Goal: Task Accomplishment & Management: Complete application form

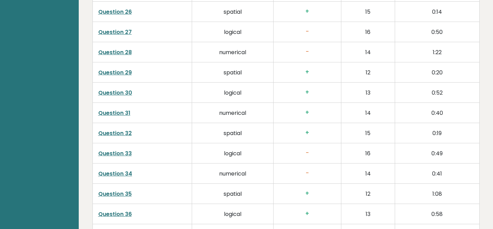
scroll to position [1865, 0]
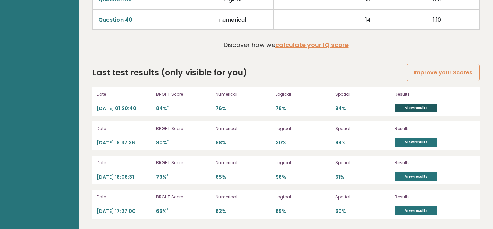
click at [412, 106] on link "View results" at bounding box center [416, 107] width 42 height 9
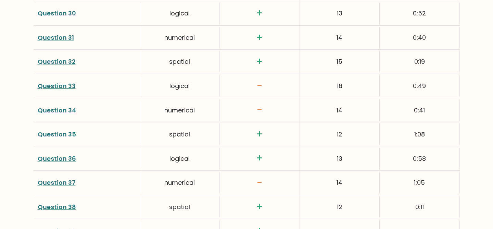
scroll to position [1836, 0]
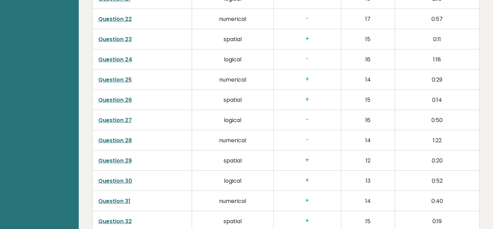
scroll to position [1865, 0]
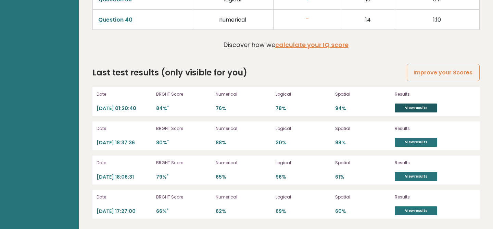
click at [428, 109] on link "View results" at bounding box center [416, 107] width 42 height 9
click at [416, 139] on link "View results" at bounding box center [416, 142] width 42 height 9
click at [413, 175] on link "View results" at bounding box center [416, 176] width 42 height 9
click at [412, 206] on link "View results" at bounding box center [416, 210] width 42 height 9
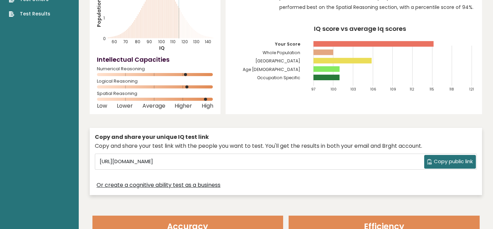
scroll to position [0, 0]
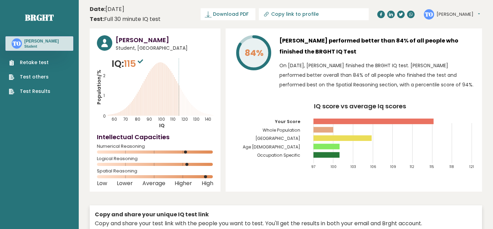
click at [43, 62] on link "Retake test" at bounding box center [29, 62] width 41 height 7
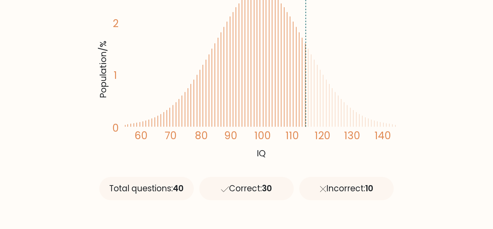
scroll to position [217, 0]
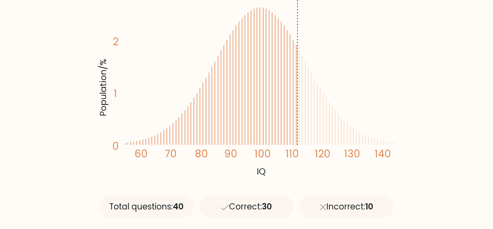
scroll to position [147, 0]
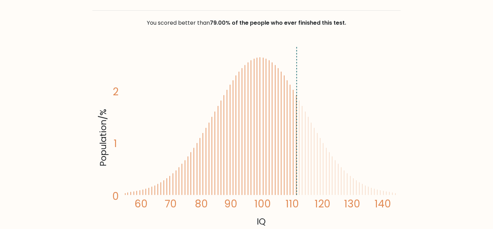
scroll to position [247, 0]
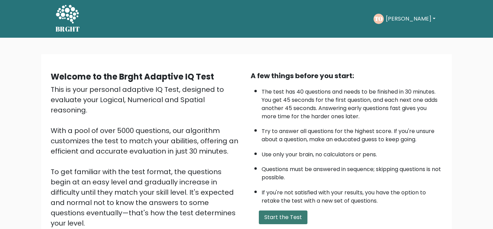
click at [279, 215] on button "Start the Test" at bounding box center [283, 217] width 49 height 14
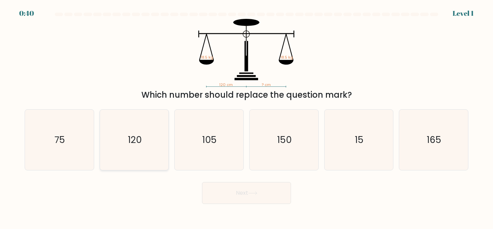
click at [150, 153] on icon "120" at bounding box center [134, 140] width 61 height 61
click at [246, 116] on input "b. 120" at bounding box center [246, 115] width 0 height 2
radio input "true"
click at [217, 190] on button "Next" at bounding box center [246, 193] width 89 height 22
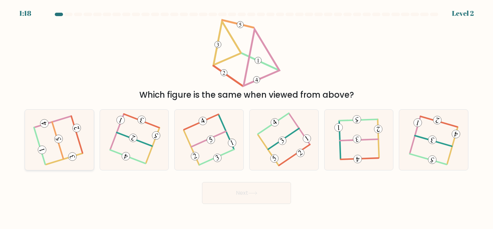
click at [60, 127] on icon at bounding box center [59, 139] width 48 height 48
click at [246, 116] on input "a." at bounding box center [246, 115] width 0 height 2
radio input "true"
click at [241, 192] on button "Next" at bounding box center [246, 193] width 89 height 22
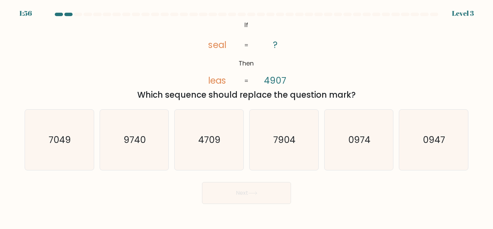
click at [284, 80] on tspan "4907" at bounding box center [275, 81] width 22 height 12
click at [281, 128] on icon "7904" at bounding box center [284, 140] width 61 height 61
click at [247, 116] on input "d. 7904" at bounding box center [246, 115] width 0 height 2
radio input "true"
click at [217, 191] on button "Next" at bounding box center [246, 193] width 89 height 22
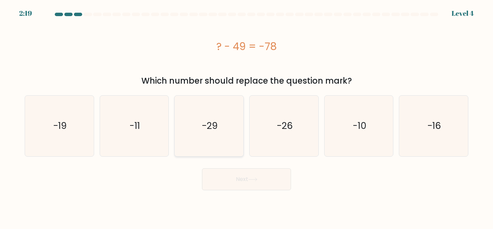
click at [206, 132] on text "-29" at bounding box center [210, 125] width 16 height 13
click at [246, 116] on input "c. -29" at bounding box center [246, 115] width 0 height 2
radio input "true"
click at [239, 185] on button "Next" at bounding box center [246, 179] width 89 height 22
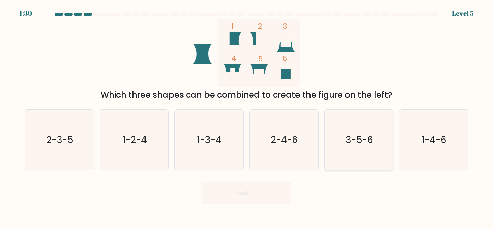
click at [366, 147] on icon "3-5-6" at bounding box center [359, 140] width 61 height 61
click at [247, 116] on input "e. 3-5-6" at bounding box center [246, 115] width 0 height 2
radio input "true"
click at [274, 192] on button "Next" at bounding box center [246, 193] width 89 height 22
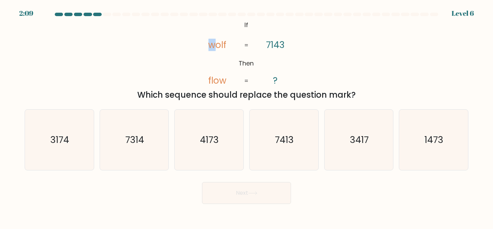
drag, startPoint x: 208, startPoint y: 48, endPoint x: 213, endPoint y: 48, distance: 5.1
click at [213, 48] on tspan "wolf" at bounding box center [217, 45] width 18 height 12
click at [359, 142] on text "3417" at bounding box center [359, 139] width 19 height 13
click at [247, 116] on input "e. 3417" at bounding box center [246, 115] width 0 height 2
radio input "true"
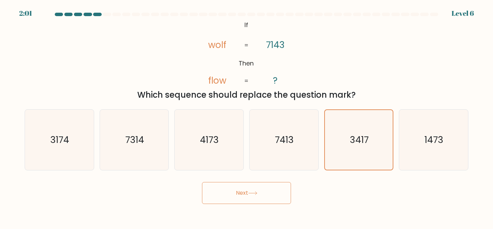
click at [263, 188] on button "Next" at bounding box center [246, 193] width 89 height 22
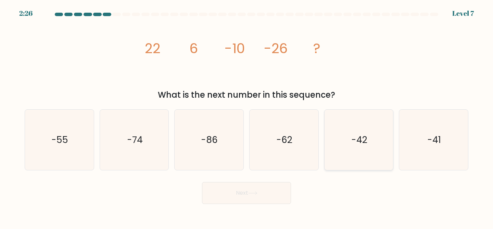
click at [350, 132] on icon "-42" at bounding box center [359, 140] width 61 height 61
click at [247, 116] on input "e. -42" at bounding box center [246, 115] width 0 height 2
radio input "true"
click at [259, 196] on button "Next" at bounding box center [246, 193] width 89 height 22
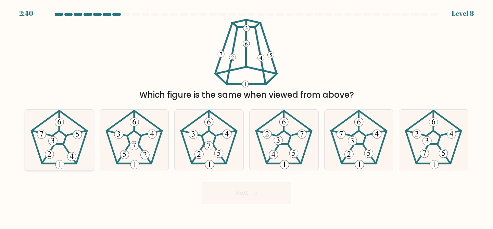
click at [75, 144] on icon at bounding box center [59, 140] width 61 height 61
click at [246, 116] on input "a." at bounding box center [246, 115] width 0 height 2
radio input "true"
click at [236, 198] on button "Next" at bounding box center [246, 193] width 89 height 22
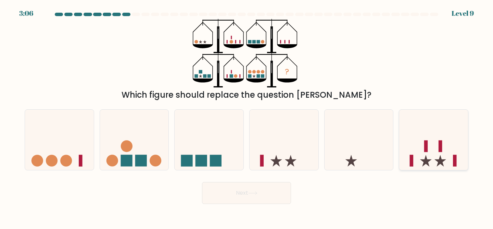
click at [413, 137] on icon at bounding box center [433, 139] width 69 height 57
click at [247, 116] on input "f." at bounding box center [246, 115] width 0 height 2
radio input "true"
click at [243, 197] on button "Next" at bounding box center [246, 193] width 89 height 22
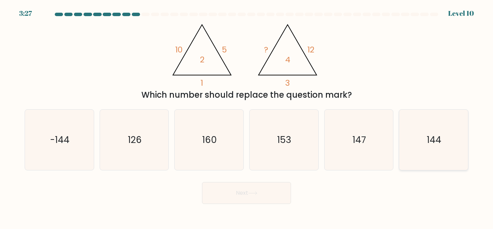
click at [433, 136] on text "144" at bounding box center [434, 139] width 14 height 13
click at [247, 116] on input "f. 144" at bounding box center [246, 115] width 0 height 2
radio input "true"
click at [266, 197] on button "Next" at bounding box center [246, 193] width 89 height 22
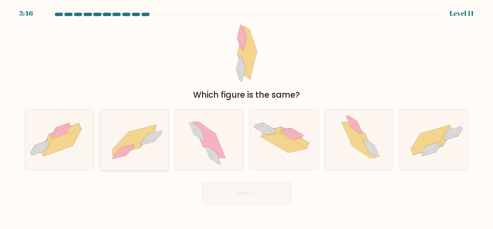
click at [131, 145] on icon at bounding box center [123, 149] width 21 height 11
click at [246, 116] on input "b." at bounding box center [246, 115] width 0 height 2
radio input "true"
click at [242, 188] on button "Next" at bounding box center [246, 193] width 89 height 22
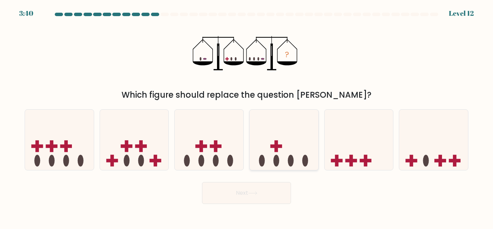
click at [291, 153] on icon at bounding box center [284, 139] width 69 height 57
click at [247, 116] on input "d." at bounding box center [246, 115] width 0 height 2
radio input "true"
click at [273, 199] on button "Next" at bounding box center [246, 193] width 89 height 22
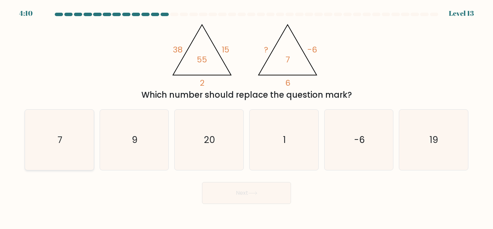
click at [68, 143] on icon "7" at bounding box center [59, 140] width 61 height 61
click at [246, 116] on input "a. 7" at bounding box center [246, 115] width 0 height 2
radio input "true"
click at [256, 193] on icon at bounding box center [253, 192] width 8 height 3
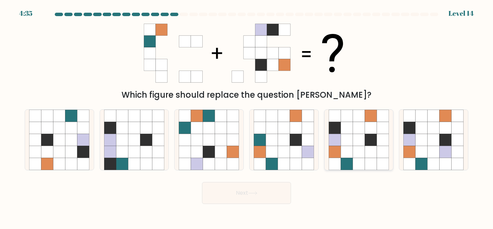
click at [360, 117] on icon at bounding box center [359, 116] width 12 height 12
click at [247, 116] on input "e." at bounding box center [246, 115] width 0 height 2
radio input "true"
click at [260, 198] on button "Next" at bounding box center [246, 193] width 89 height 22
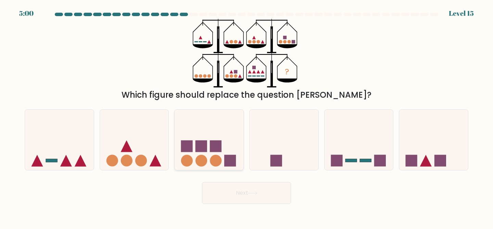
click at [190, 127] on icon at bounding box center [209, 139] width 69 height 57
click at [246, 116] on input "c." at bounding box center [246, 115] width 0 height 2
radio input "true"
click at [232, 195] on button "Next" at bounding box center [246, 193] width 89 height 22
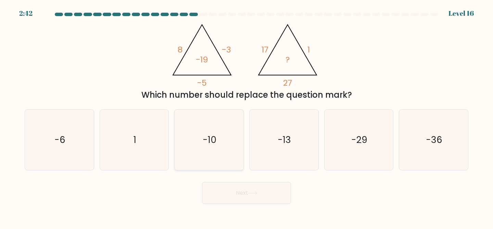
click at [204, 160] on icon "-10" at bounding box center [209, 140] width 61 height 61
click at [246, 116] on input "c. -10" at bounding box center [246, 115] width 0 height 2
radio input "true"
click at [239, 192] on button "Next" at bounding box center [246, 193] width 89 height 22
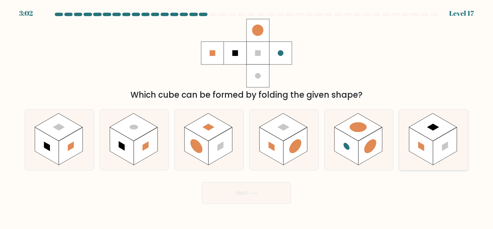
click at [431, 130] on rect at bounding box center [433, 127] width 48 height 28
click at [247, 116] on input "f." at bounding box center [246, 115] width 0 height 2
radio input "true"
click at [234, 195] on button "Next" at bounding box center [246, 193] width 89 height 22
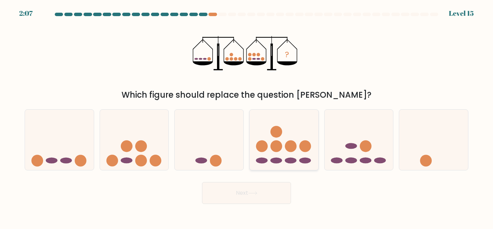
click at [280, 148] on circle at bounding box center [276, 146] width 12 height 12
click at [247, 116] on input "d." at bounding box center [246, 115] width 0 height 2
radio input "true"
click at [255, 194] on icon at bounding box center [252, 193] width 9 height 4
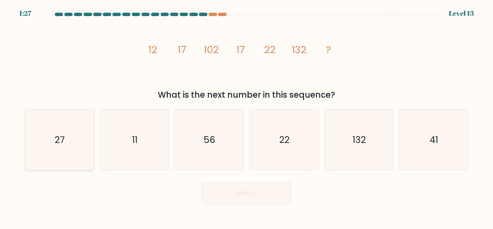
click at [68, 142] on icon "27" at bounding box center [59, 140] width 61 height 61
click at [246, 116] on input "a. 27" at bounding box center [246, 115] width 0 height 2
radio input "true"
click at [264, 194] on button "Next" at bounding box center [246, 193] width 89 height 22
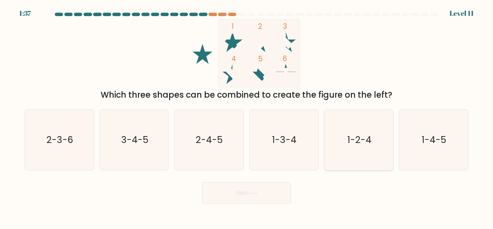
click at [350, 130] on icon "1-2-4" at bounding box center [359, 140] width 61 height 61
click at [247, 116] on input "e. 1-2-4" at bounding box center [246, 115] width 0 height 2
radio input "true"
click at [264, 193] on button "Next" at bounding box center [246, 193] width 89 height 22
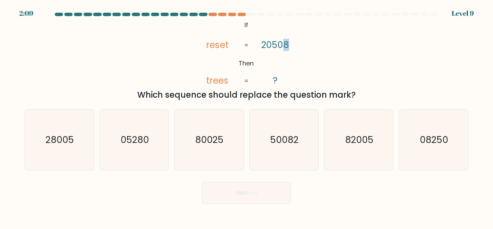
drag, startPoint x: 291, startPoint y: 43, endPoint x: 284, endPoint y: 43, distance: 6.5
click at [284, 43] on icon "@import url('https://fonts.googleapis.com/css?family=Abril+Fatface:400,100,100i…" at bounding box center [246, 53] width 111 height 68
click at [375, 139] on icon "82005" at bounding box center [359, 140] width 61 height 61
click at [247, 116] on input "e. 82005" at bounding box center [246, 115] width 0 height 2
radio input "true"
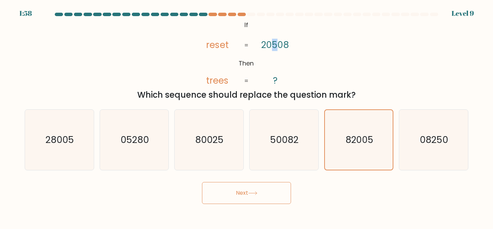
click at [275, 46] on tspan "20508" at bounding box center [276, 45] width 28 height 12
click at [233, 191] on button "Next" at bounding box center [246, 193] width 89 height 22
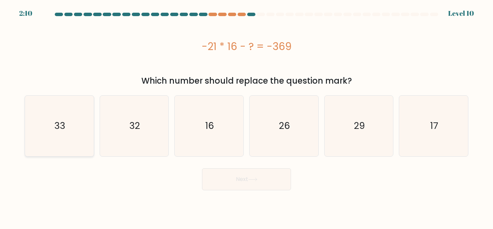
click at [89, 138] on icon "33" at bounding box center [59, 126] width 61 height 61
click at [246, 116] on input "a. 33" at bounding box center [246, 115] width 0 height 2
radio input "true"
click at [246, 179] on button "Next" at bounding box center [246, 179] width 89 height 22
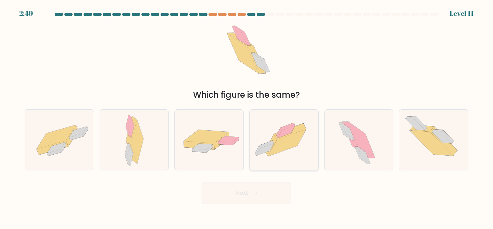
click at [291, 135] on icon at bounding box center [287, 142] width 38 height 27
click at [247, 116] on input "d." at bounding box center [246, 115] width 0 height 2
radio input "true"
click at [254, 190] on button "Next" at bounding box center [246, 193] width 89 height 22
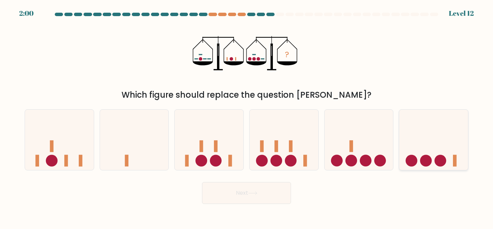
click at [430, 115] on icon at bounding box center [433, 139] width 69 height 57
click at [247, 115] on input "f." at bounding box center [246, 115] width 0 height 2
radio input "true"
click at [253, 188] on button "Next" at bounding box center [246, 193] width 89 height 22
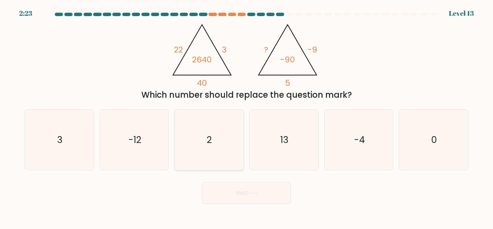
click at [222, 141] on icon "2" at bounding box center [209, 140] width 61 height 61
click at [246, 116] on input "c. 2" at bounding box center [246, 115] width 0 height 2
radio input "true"
click at [238, 194] on button "Next" at bounding box center [246, 193] width 89 height 22
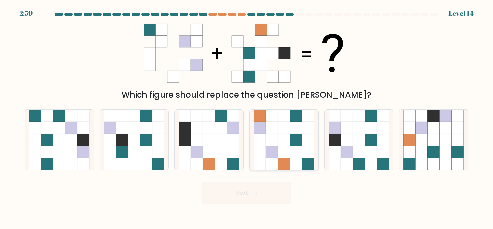
click at [292, 142] on icon at bounding box center [296, 140] width 12 height 12
click at [247, 116] on input "d." at bounding box center [246, 115] width 0 height 2
radio input "true"
click at [419, 160] on icon at bounding box center [422, 164] width 12 height 12
click at [247, 116] on input "f." at bounding box center [246, 115] width 0 height 2
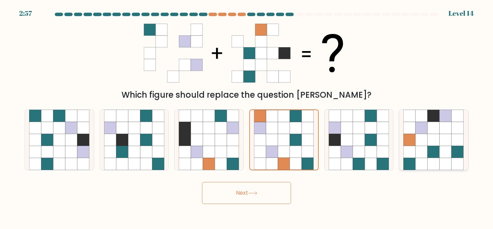
radio input "true"
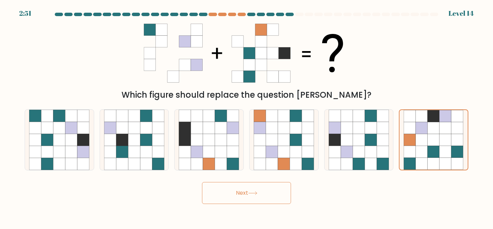
click at [260, 197] on button "Next" at bounding box center [246, 193] width 89 height 22
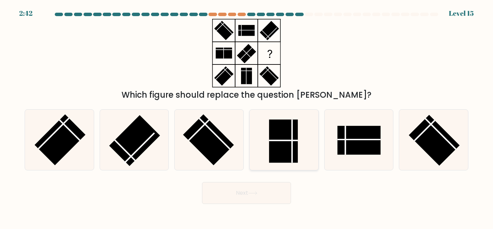
click at [293, 148] on rect at bounding box center [283, 140] width 29 height 43
click at [247, 116] on input "d." at bounding box center [246, 115] width 0 height 2
radio input "true"
click at [252, 199] on button "Next" at bounding box center [246, 193] width 89 height 22
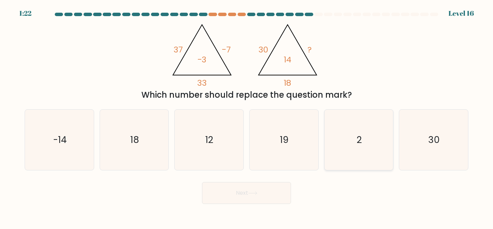
click at [343, 154] on icon "2" at bounding box center [359, 140] width 61 height 61
click at [247, 116] on input "e. 2" at bounding box center [246, 115] width 0 height 2
radio input "true"
click at [232, 194] on button "Next" at bounding box center [246, 193] width 89 height 22
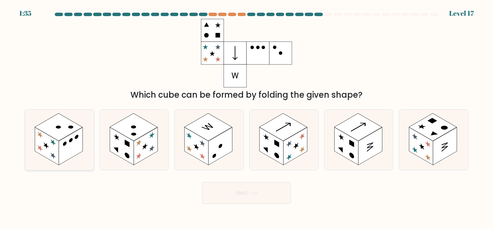
click at [62, 132] on rect at bounding box center [59, 127] width 48 height 28
click at [246, 116] on input "a." at bounding box center [246, 115] width 0 height 2
radio input "true"
click at [281, 192] on button "Next" at bounding box center [246, 193] width 89 height 22
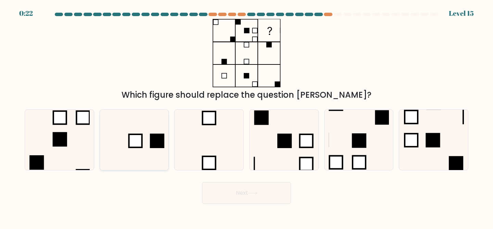
click at [146, 144] on icon at bounding box center [134, 140] width 61 height 61
click at [246, 116] on input "b." at bounding box center [246, 115] width 0 height 2
radio input "true"
click at [245, 195] on button "Next" at bounding box center [246, 193] width 89 height 22
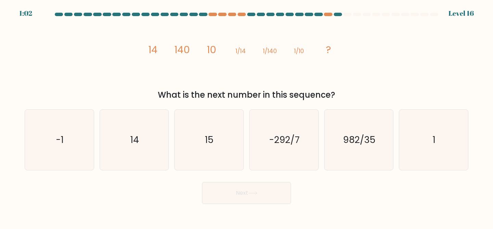
click at [152, 53] on tspan "14" at bounding box center [152, 50] width 9 height 14
click at [130, 156] on icon "14" at bounding box center [134, 140] width 61 height 61
click at [246, 116] on input "b. 14" at bounding box center [246, 115] width 0 height 2
radio input "true"
click at [245, 196] on button "Next" at bounding box center [246, 193] width 89 height 22
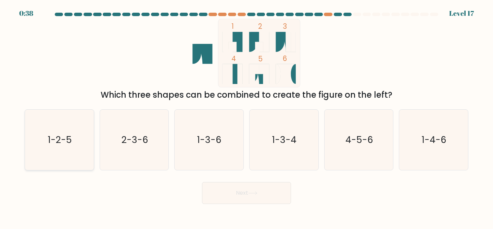
click at [63, 136] on text "1-2-5" at bounding box center [60, 139] width 24 height 13
click at [246, 116] on input "a. 1-2-5" at bounding box center [246, 115] width 0 height 2
radio input "true"
click at [220, 192] on button "Next" at bounding box center [246, 193] width 89 height 22
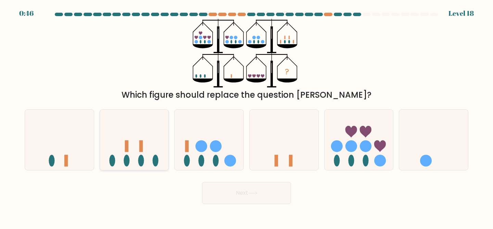
click at [158, 143] on icon at bounding box center [134, 139] width 69 height 57
click at [246, 116] on input "b." at bounding box center [246, 115] width 0 height 2
radio input "true"
click at [244, 188] on button "Next" at bounding box center [246, 193] width 89 height 22
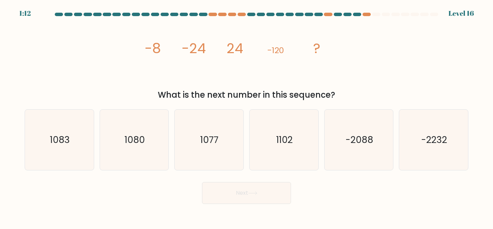
drag, startPoint x: 148, startPoint y: 50, endPoint x: 162, endPoint y: 50, distance: 13.4
click at [162, 50] on icon "image/svg+xml -8 -24 24 -120 ?" at bounding box center [246, 53] width 205 height 68
click at [137, 140] on text "1080" at bounding box center [135, 139] width 20 height 13
click at [246, 116] on input "b. 1080" at bounding box center [246, 115] width 0 height 2
radio input "true"
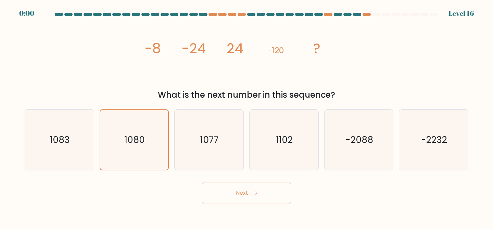
click at [272, 189] on button "Next" at bounding box center [246, 193] width 89 height 22
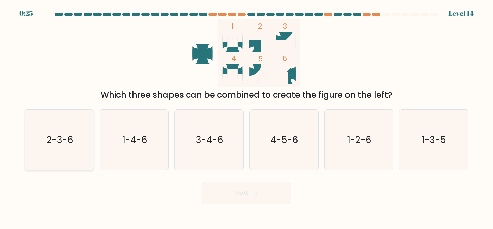
click at [60, 136] on text "2-3-6" at bounding box center [60, 139] width 27 height 13
click at [246, 116] on input "a. 2-3-6" at bounding box center [246, 115] width 0 height 2
radio input "true"
click at [349, 141] on text "1-2-6" at bounding box center [359, 139] width 24 height 13
click at [247, 116] on input "e. 1-2-6" at bounding box center [246, 115] width 0 height 2
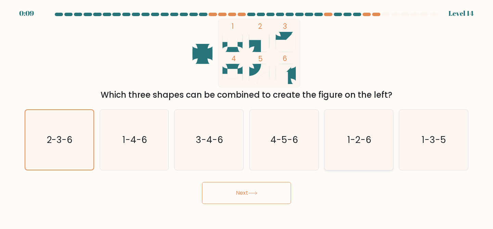
radio input "true"
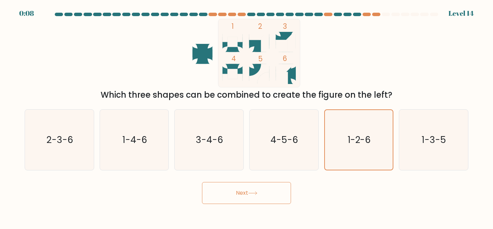
click at [239, 189] on button "Next" at bounding box center [246, 193] width 89 height 22
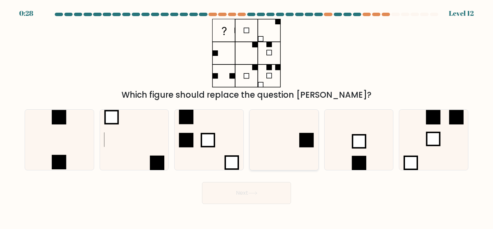
click at [313, 131] on icon at bounding box center [284, 140] width 61 height 61
click at [247, 116] on input "d." at bounding box center [246, 115] width 0 height 2
radio input "true"
click at [260, 197] on button "Next" at bounding box center [246, 193] width 89 height 22
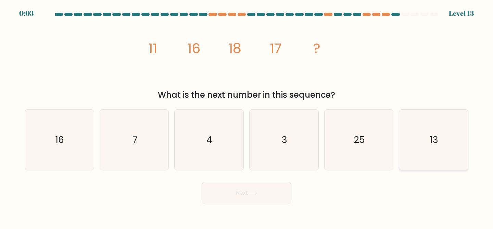
click at [447, 139] on icon "13" at bounding box center [433, 140] width 61 height 61
click at [247, 116] on input "f. 13" at bounding box center [246, 115] width 0 height 2
radio input "true"
click at [244, 196] on button "Next" at bounding box center [246, 193] width 89 height 22
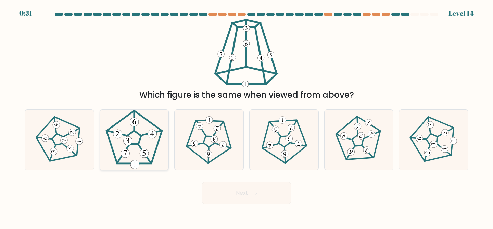
click at [139, 146] on 559 at bounding box center [145, 154] width 12 height 18
click at [246, 116] on input "b." at bounding box center [246, 115] width 0 height 2
radio input "true"
click at [220, 128] on 537 at bounding box center [217, 128] width 7 height 7
click at [246, 116] on input "c." at bounding box center [246, 115] width 0 height 2
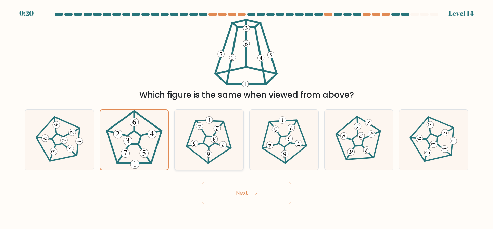
radio input "true"
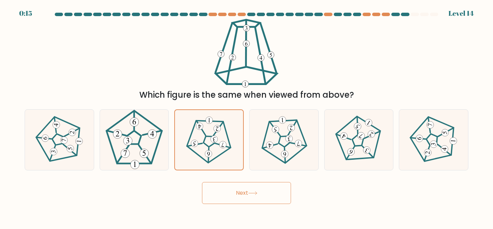
click at [236, 194] on button "Next" at bounding box center [246, 193] width 89 height 22
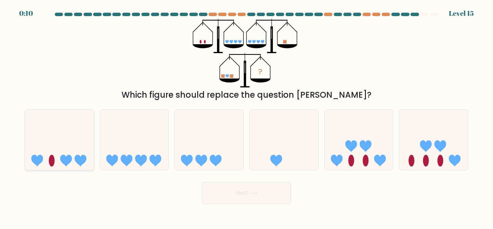
click at [57, 142] on icon at bounding box center [59, 139] width 69 height 57
click at [246, 116] on input "a." at bounding box center [246, 115] width 0 height 2
radio input "true"
click at [243, 191] on button "Next" at bounding box center [246, 193] width 89 height 22
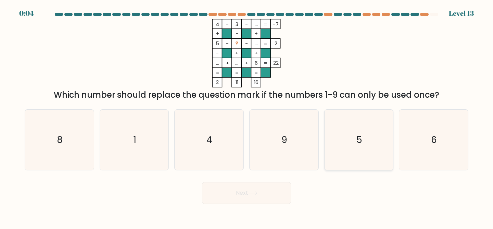
click at [371, 149] on icon "5" at bounding box center [359, 140] width 61 height 61
click at [247, 116] on input "e. 5" at bounding box center [246, 115] width 0 height 2
radio input "true"
click at [235, 194] on button "Next" at bounding box center [246, 193] width 89 height 22
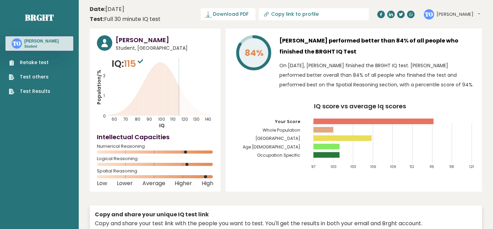
click at [35, 60] on link "Retake test" at bounding box center [29, 62] width 41 height 7
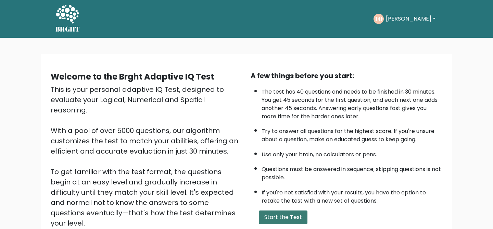
click at [266, 210] on button "Start the Test" at bounding box center [283, 217] width 49 height 14
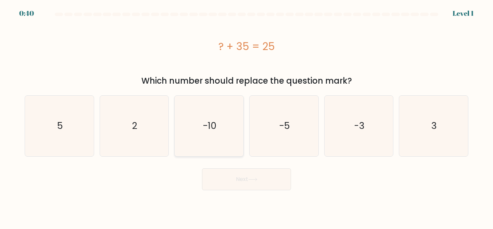
click at [216, 105] on icon "-10" at bounding box center [209, 126] width 61 height 61
click at [246, 114] on input "c. -10" at bounding box center [246, 115] width 0 height 2
radio input "true"
click at [250, 181] on button "Next" at bounding box center [246, 179] width 89 height 22
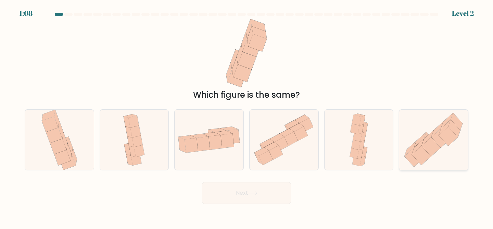
click at [438, 132] on icon at bounding box center [440, 137] width 19 height 19
click at [247, 116] on input "f." at bounding box center [246, 115] width 0 height 2
radio input "true"
click at [262, 189] on button "Next" at bounding box center [246, 193] width 89 height 22
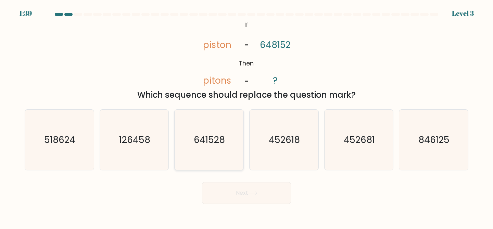
click at [205, 144] on text "641528" at bounding box center [209, 139] width 31 height 13
click at [246, 116] on input "c. 641528" at bounding box center [246, 115] width 0 height 2
radio input "true"
click at [254, 190] on button "Next" at bounding box center [246, 193] width 89 height 22
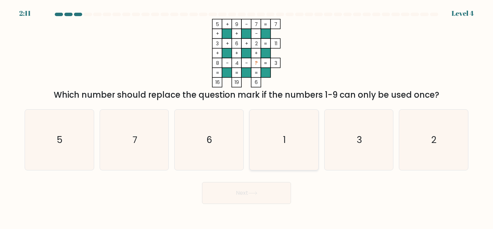
click at [276, 137] on icon "1" at bounding box center [284, 140] width 61 height 61
click at [247, 116] on input "d. 1" at bounding box center [246, 115] width 0 height 2
radio input "true"
click at [250, 204] on body "2:10 Level 4" at bounding box center [246, 114] width 493 height 229
click at [254, 195] on button "Next" at bounding box center [246, 193] width 89 height 22
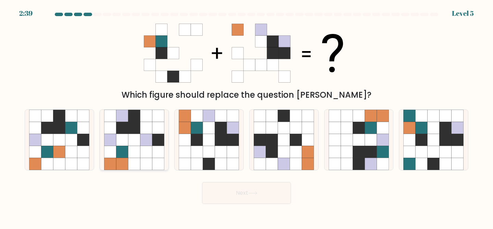
click at [137, 155] on icon at bounding box center [134, 152] width 12 height 12
click at [246, 116] on input "b." at bounding box center [246, 115] width 0 height 2
radio input "true"
click at [255, 189] on button "Next" at bounding box center [246, 193] width 89 height 22
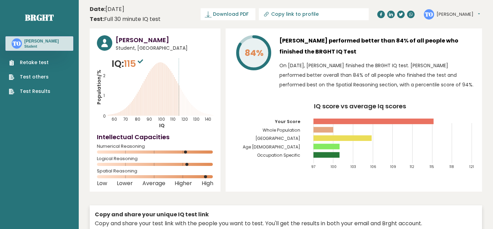
click at [31, 64] on link "Retake test" at bounding box center [29, 62] width 41 height 7
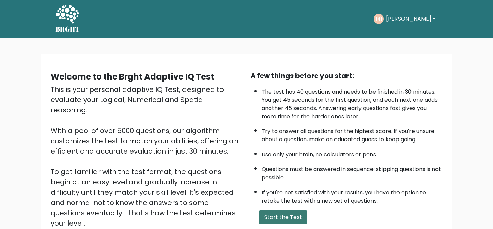
click at [290, 222] on button "Start the Test" at bounding box center [283, 217] width 49 height 14
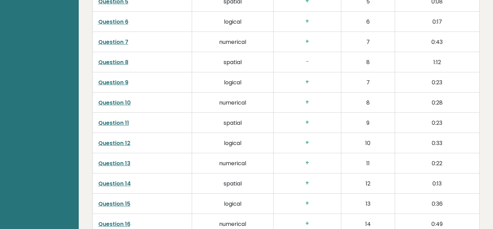
scroll to position [1163, 0]
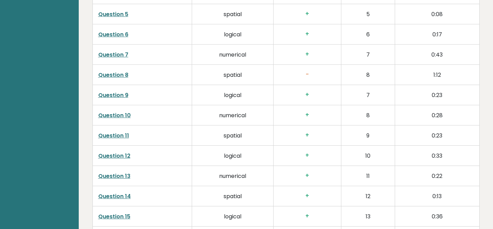
click at [125, 76] on link "Question 8" at bounding box center [113, 75] width 30 height 8
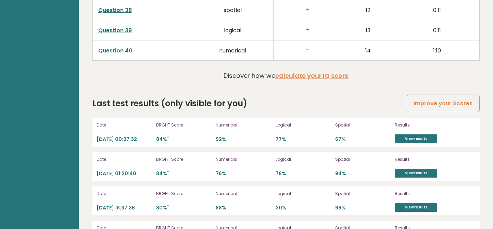
scroll to position [1899, 0]
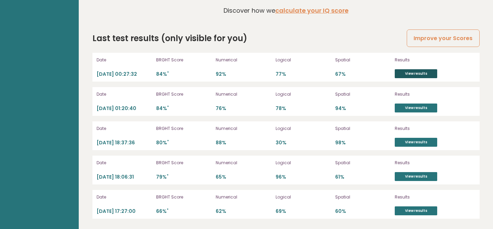
click at [430, 76] on link "View results" at bounding box center [416, 73] width 42 height 9
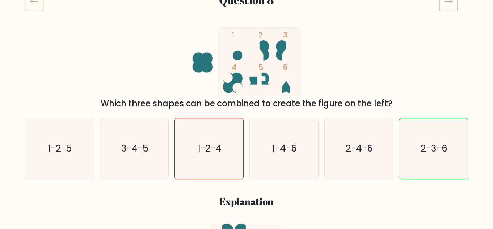
scroll to position [95, 0]
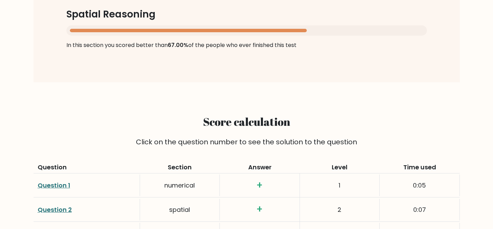
scroll to position [1065, 0]
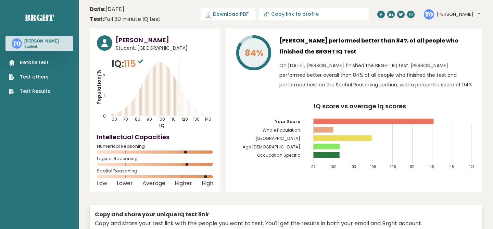
click at [49, 63] on ul "Retake test Test others Test Results" at bounding box center [29, 77] width 48 height 36
click at [38, 61] on link "Retake test" at bounding box center [29, 62] width 41 height 7
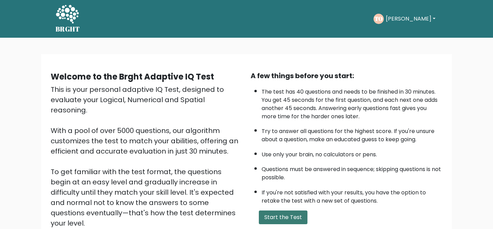
click at [290, 218] on button "Start the Test" at bounding box center [283, 217] width 49 height 14
click at [297, 226] on div "A few things before you start: The test has 40 questions and needs to be finish…" at bounding box center [346, 160] width 200 height 178
click at [297, 219] on button "Start the Test" at bounding box center [283, 217] width 49 height 14
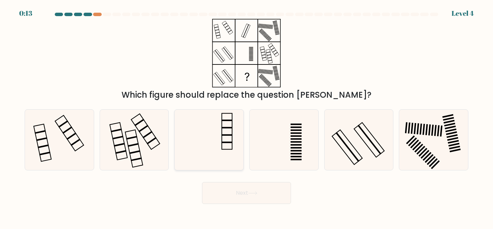
click at [238, 135] on icon at bounding box center [209, 140] width 61 height 61
click at [246, 116] on input "c." at bounding box center [246, 115] width 0 height 2
radio input "true"
click at [238, 135] on icon at bounding box center [209, 140] width 60 height 60
click at [246, 116] on input "c." at bounding box center [246, 115] width 0 height 2
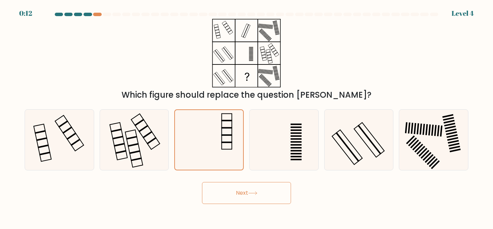
click at [241, 190] on button "Next" at bounding box center [246, 193] width 89 height 22
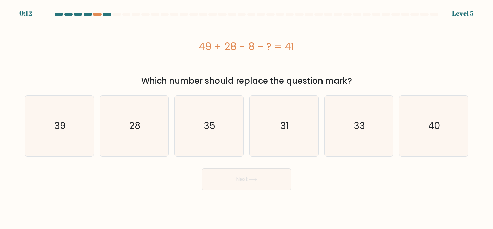
click at [216, 143] on icon "35" at bounding box center [209, 126] width 61 height 61
click at [246, 116] on input "c. 35" at bounding box center [246, 115] width 0 height 2
radio input "true"
click at [216, 143] on icon "35" at bounding box center [209, 126] width 60 height 60
click at [246, 116] on input "c. 35" at bounding box center [246, 115] width 0 height 2
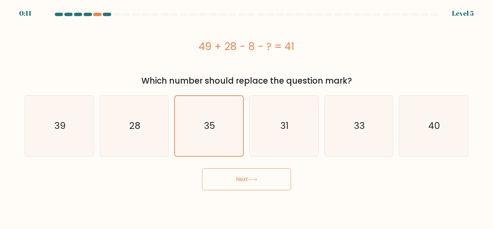
click at [224, 170] on button "Next" at bounding box center [246, 179] width 89 height 22
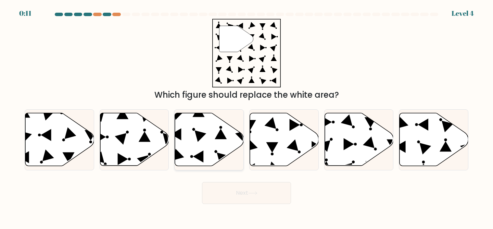
drag, startPoint x: 216, startPoint y: 137, endPoint x: 219, endPoint y: 144, distance: 8.0
click at [216, 137] on icon at bounding box center [209, 140] width 69 height 54
click at [246, 116] on input "c." at bounding box center [246, 115] width 0 height 2
radio input "true"
click at [229, 190] on button "Next" at bounding box center [246, 193] width 89 height 22
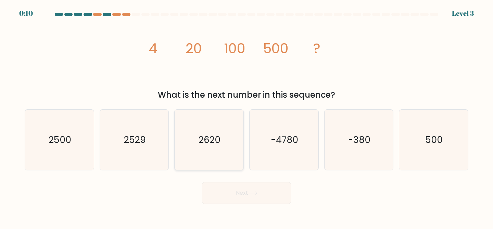
drag, startPoint x: 229, startPoint y: 187, endPoint x: 223, endPoint y: 136, distance: 51.0
click at [223, 136] on icon "2620" at bounding box center [209, 140] width 61 height 61
click at [246, 116] on input "c. 2620" at bounding box center [246, 115] width 0 height 2
radio input "true"
click at [229, 188] on button "Next" at bounding box center [246, 193] width 89 height 22
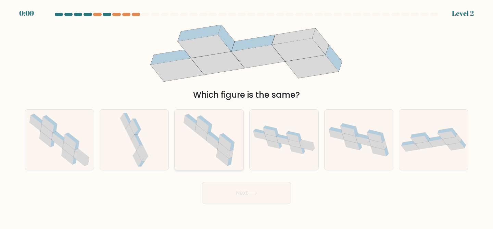
click at [220, 141] on icon at bounding box center [225, 143] width 12 height 16
click at [246, 116] on input "c." at bounding box center [246, 115] width 0 height 2
radio input "true"
click at [231, 187] on button "Next" at bounding box center [246, 193] width 89 height 22
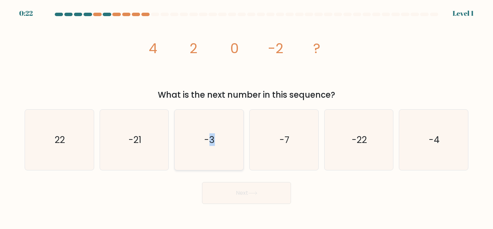
click at [212, 141] on text "-3" at bounding box center [209, 139] width 11 height 13
click at [225, 185] on button "Next" at bounding box center [246, 193] width 89 height 22
click at [214, 141] on text "-3" at bounding box center [209, 139] width 11 height 13
click at [246, 116] on input "c. -3" at bounding box center [246, 115] width 0 height 2
radio input "true"
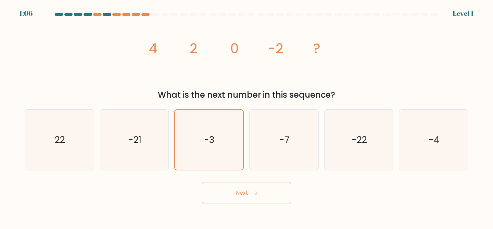
click at [235, 188] on button "Next" at bounding box center [246, 193] width 89 height 22
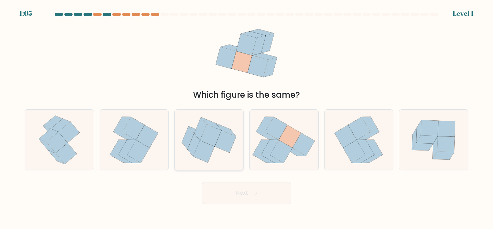
click at [223, 146] on icon at bounding box center [225, 141] width 21 height 22
click at [246, 116] on input "c." at bounding box center [246, 115] width 0 height 2
radio input "true"
click at [232, 200] on button "Next" at bounding box center [246, 193] width 89 height 22
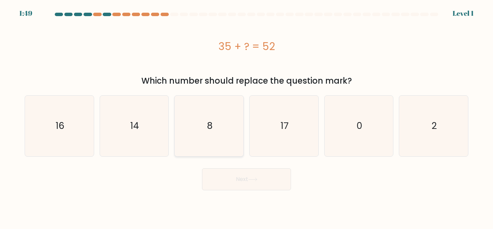
click at [220, 145] on icon "8" at bounding box center [209, 126] width 61 height 61
click at [246, 116] on input "c. 8" at bounding box center [246, 115] width 0 height 2
radio input "true"
click at [228, 187] on button "Next" at bounding box center [246, 179] width 89 height 22
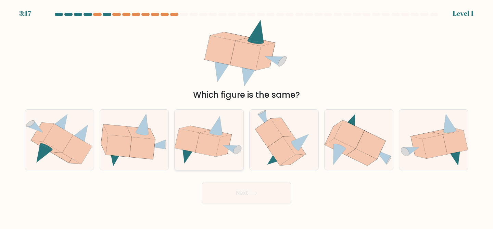
click at [215, 125] on icon at bounding box center [216, 125] width 13 height 18
click at [246, 116] on input "c." at bounding box center [246, 115] width 0 height 2
radio input "true"
click at [230, 186] on button "Next" at bounding box center [246, 193] width 89 height 22
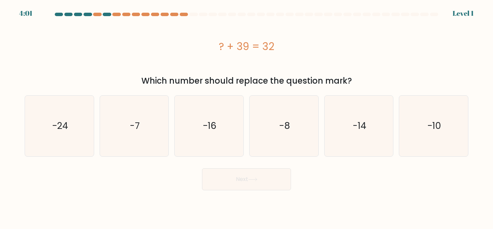
click at [224, 162] on form "a." at bounding box center [246, 101] width 493 height 177
click at [224, 147] on icon "-16" at bounding box center [209, 126] width 61 height 61
click at [246, 116] on input "c. -16" at bounding box center [246, 115] width 0 height 2
radio input "true"
click at [226, 187] on button "Next" at bounding box center [246, 179] width 89 height 22
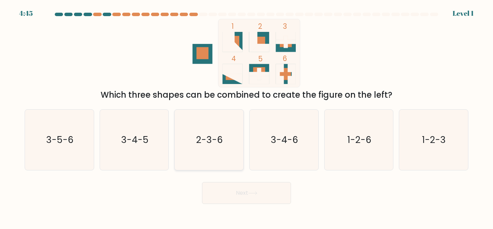
click at [220, 145] on text "2-3-6" at bounding box center [209, 139] width 27 height 13
click at [246, 116] on input "c. 2-3-6" at bounding box center [246, 115] width 0 height 2
radio input "true"
click at [223, 188] on button "Next" at bounding box center [246, 193] width 89 height 22
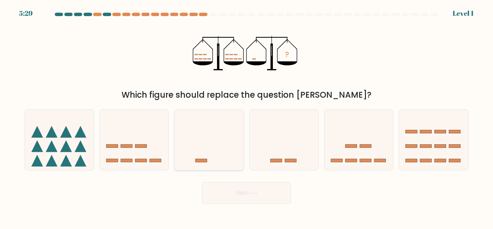
click at [215, 146] on icon at bounding box center [209, 139] width 69 height 57
click at [246, 116] on input "c." at bounding box center [246, 115] width 0 height 2
radio input "true"
click at [226, 204] on body "5:29 Level 1" at bounding box center [246, 114] width 493 height 229
click at [224, 193] on button "Next" at bounding box center [246, 193] width 89 height 22
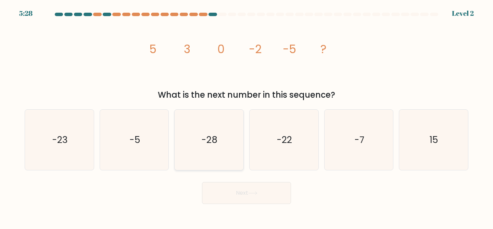
click at [222, 159] on icon "-28" at bounding box center [209, 140] width 61 height 61
click at [246, 116] on input "c. -28" at bounding box center [246, 115] width 0 height 2
radio input "true"
click at [228, 193] on button "Next" at bounding box center [246, 193] width 89 height 22
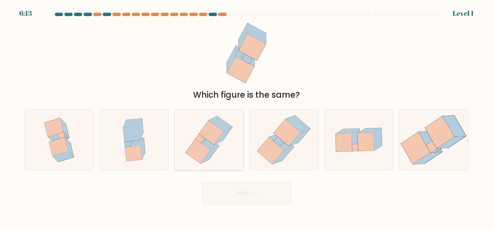
click at [213, 153] on icon at bounding box center [210, 154] width 18 height 17
click at [246, 116] on input "c." at bounding box center [246, 115] width 0 height 2
radio input "true"
click at [224, 183] on button "Next" at bounding box center [246, 193] width 89 height 22
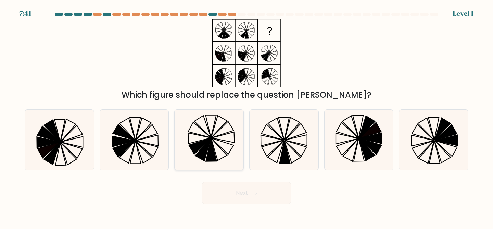
click at [214, 143] on icon at bounding box center [209, 140] width 61 height 61
click at [246, 116] on input "c." at bounding box center [246, 115] width 0 height 2
radio input "true"
click at [238, 195] on button "Next" at bounding box center [246, 193] width 89 height 22
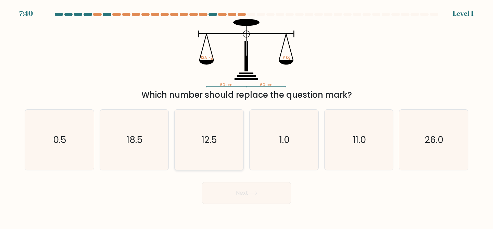
click at [210, 143] on text "12.5" at bounding box center [209, 139] width 15 height 13
click at [246, 116] on input "c. 12.5" at bounding box center [246, 115] width 0 height 2
radio input "true"
click at [236, 192] on button "Next" at bounding box center [246, 193] width 89 height 22
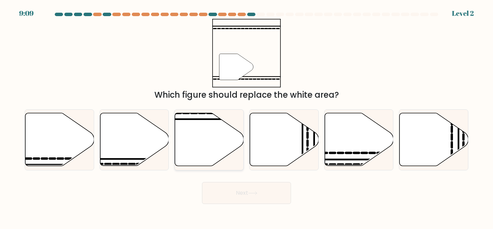
click at [215, 145] on icon at bounding box center [209, 139] width 69 height 53
click at [246, 116] on input "c." at bounding box center [246, 115] width 0 height 2
radio input "true"
click at [233, 190] on button "Next" at bounding box center [246, 193] width 89 height 22
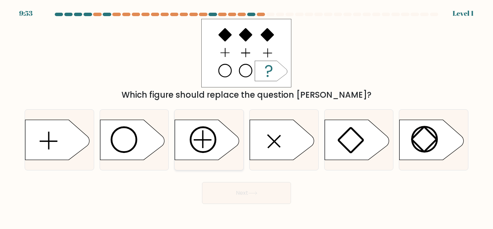
click at [206, 138] on icon at bounding box center [207, 139] width 64 height 40
click at [246, 116] on input "c." at bounding box center [246, 115] width 0 height 2
radio input "true"
click at [225, 185] on button "Next" at bounding box center [246, 193] width 89 height 22
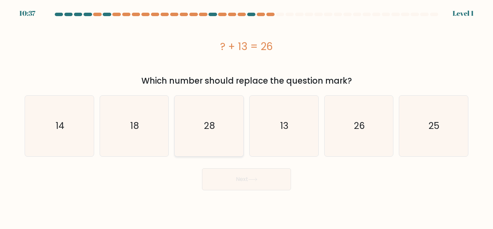
click at [197, 130] on icon "28" at bounding box center [209, 126] width 61 height 61
click at [246, 116] on input "c. 28" at bounding box center [246, 115] width 0 height 2
radio input "true"
click at [226, 186] on button "Next" at bounding box center [246, 179] width 89 height 22
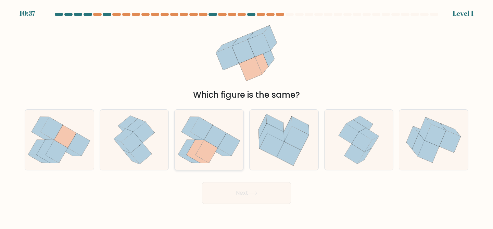
click at [200, 131] on icon at bounding box center [201, 128] width 22 height 23
click at [246, 116] on input "c." at bounding box center [246, 115] width 0 height 2
radio input "true"
click at [226, 200] on button "Next" at bounding box center [246, 193] width 89 height 22
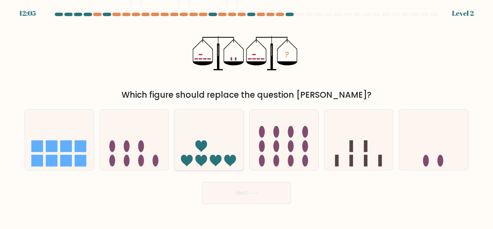
click at [193, 137] on icon at bounding box center [209, 139] width 69 height 57
click at [246, 116] on input "c." at bounding box center [246, 115] width 0 height 2
radio input "true"
click at [222, 199] on button "Next" at bounding box center [246, 193] width 89 height 22
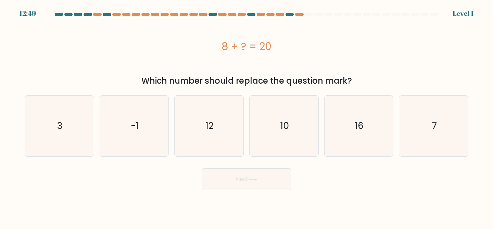
click at [220, 151] on icon "12" at bounding box center [209, 126] width 61 height 61
click at [246, 116] on input "c. 12" at bounding box center [246, 115] width 0 height 2
radio input "true"
click at [231, 187] on button "Next" at bounding box center [246, 179] width 89 height 22
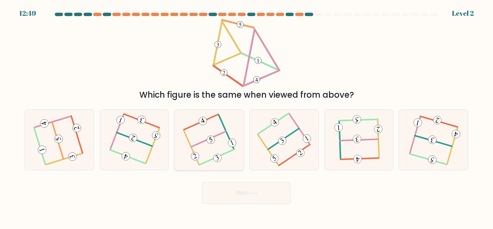
click at [222, 143] on icon at bounding box center [209, 139] width 48 height 48
click at [246, 116] on input "c." at bounding box center [246, 115] width 0 height 2
radio input "true"
click at [232, 200] on button "Next" at bounding box center [246, 193] width 89 height 22
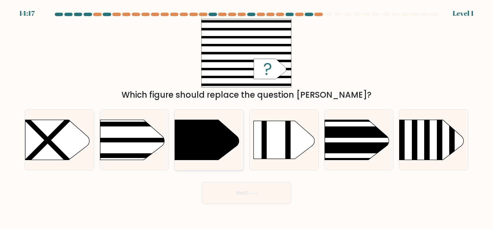
click at [213, 144] on icon at bounding box center [207, 139] width 64 height 40
click at [246, 116] on input "c." at bounding box center [246, 115] width 0 height 2
radio input "true"
click at [223, 192] on button "Next" at bounding box center [246, 193] width 89 height 22
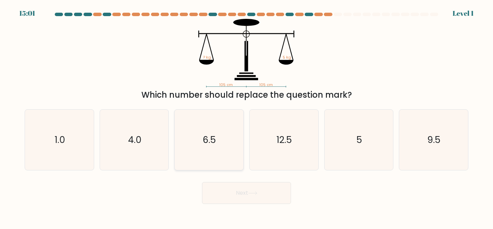
click at [213, 152] on icon "6.5" at bounding box center [209, 140] width 61 height 61
click at [246, 116] on input "c. 6.5" at bounding box center [246, 115] width 0 height 2
radio input "true"
click at [229, 193] on button "Next" at bounding box center [246, 193] width 89 height 22
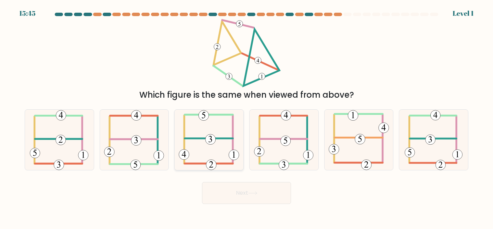
click at [220, 151] on icon at bounding box center [209, 140] width 61 height 61
click at [246, 116] on input "c." at bounding box center [246, 115] width 0 height 2
radio input "true"
click at [230, 195] on button "Next" at bounding box center [246, 193] width 89 height 22
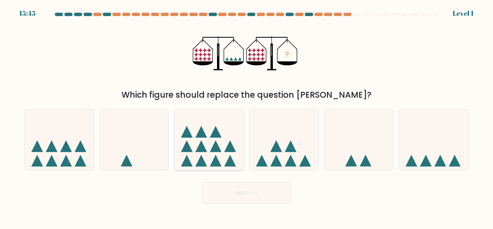
click at [223, 138] on icon at bounding box center [209, 139] width 69 height 57
click at [246, 116] on input "c." at bounding box center [246, 115] width 0 height 2
radio input "true"
click at [234, 195] on button "Next" at bounding box center [246, 193] width 89 height 22
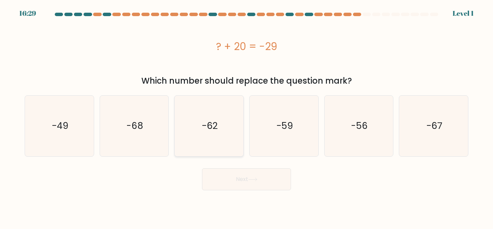
click at [217, 140] on icon "-62" at bounding box center [209, 126] width 61 height 61
click at [246, 116] on input "c. -62" at bounding box center [246, 115] width 0 height 2
radio input "true"
click at [227, 189] on button "Next" at bounding box center [246, 179] width 89 height 22
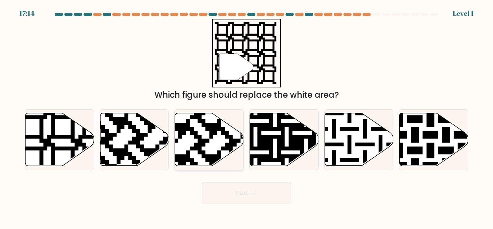
click at [212, 135] on icon at bounding box center [186, 111] width 125 height 125
click at [246, 116] on input "c." at bounding box center [246, 115] width 0 height 2
radio input "true"
click at [223, 182] on button "Next" at bounding box center [246, 193] width 89 height 22
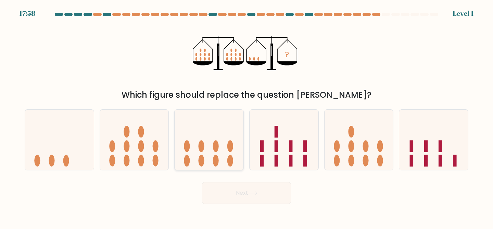
click at [217, 164] on ellipse at bounding box center [216, 160] width 6 height 12
click at [246, 116] on input "c." at bounding box center [246, 115] width 0 height 2
radio input "true"
click at [221, 198] on button "Next" at bounding box center [246, 193] width 89 height 22
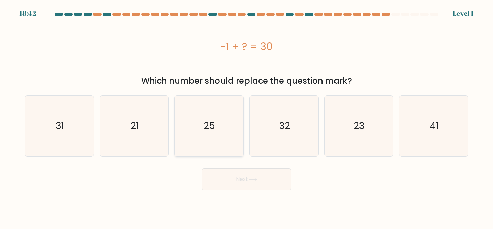
click at [211, 156] on icon "25" at bounding box center [209, 126] width 61 height 61
click at [246, 116] on input "c. 25" at bounding box center [246, 115] width 0 height 2
radio input "true"
click at [226, 182] on button "Next" at bounding box center [246, 179] width 89 height 22
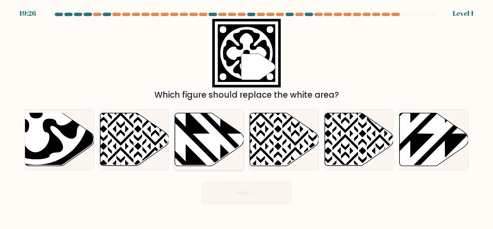
click at [215, 121] on icon at bounding box center [209, 139] width 69 height 53
click at [246, 116] on input "c." at bounding box center [246, 115] width 0 height 2
radio input "true"
click at [219, 197] on button "Next" at bounding box center [246, 193] width 89 height 22
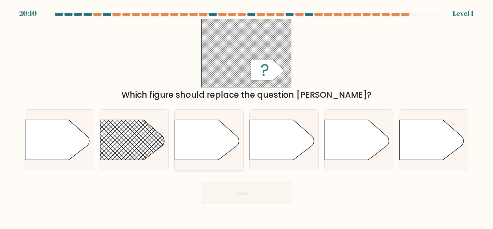
click at [200, 146] on icon at bounding box center [207, 139] width 64 height 40
click at [246, 116] on input "c." at bounding box center [246, 115] width 0 height 2
radio input "true"
click at [239, 198] on button "Next" at bounding box center [246, 193] width 89 height 22
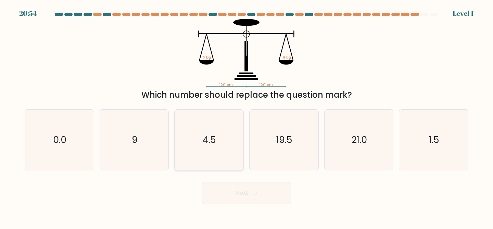
click at [205, 141] on text "4.5" at bounding box center [209, 139] width 13 height 13
click at [246, 116] on input "c. 4.5" at bounding box center [246, 115] width 0 height 2
radio input "true"
click at [224, 190] on button "Next" at bounding box center [246, 193] width 89 height 22
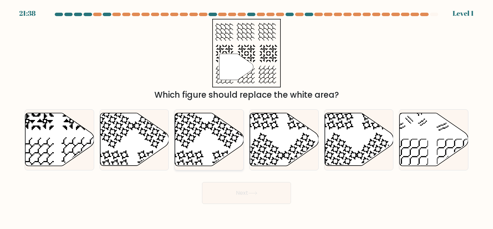
click at [207, 144] on icon at bounding box center [209, 139] width 69 height 53
click at [246, 116] on input "c." at bounding box center [246, 115] width 0 height 2
radio input "true"
click at [227, 195] on button "Next" at bounding box center [246, 193] width 89 height 22
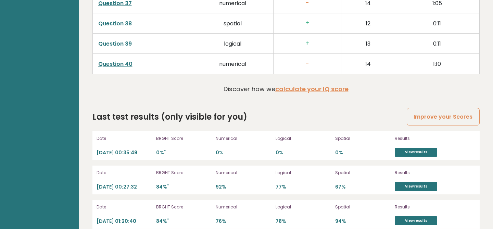
scroll to position [1821, 0]
click at [430, 153] on link "View results" at bounding box center [416, 151] width 42 height 9
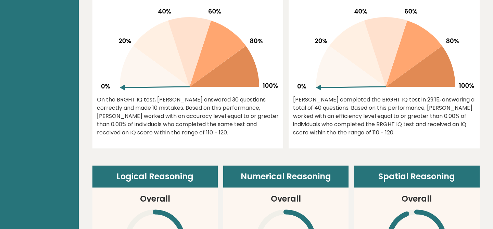
scroll to position [0, 0]
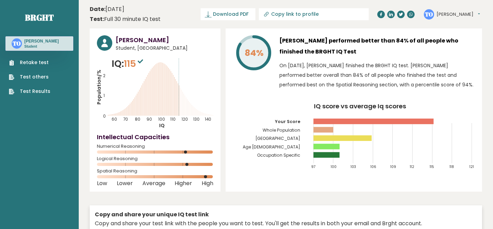
click at [39, 60] on link "Retake test" at bounding box center [29, 62] width 41 height 7
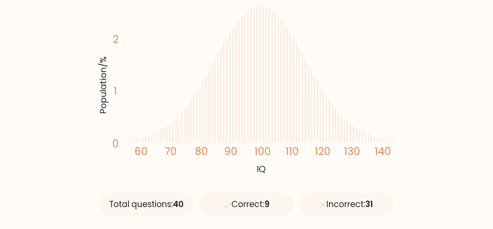
scroll to position [99, 0]
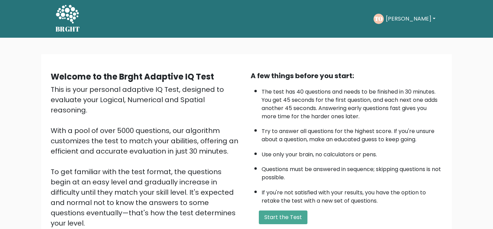
scroll to position [85, 0]
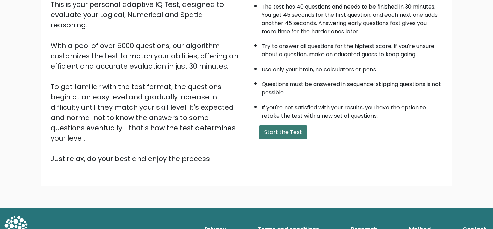
click at [275, 134] on button "Start the Test" at bounding box center [283, 132] width 49 height 14
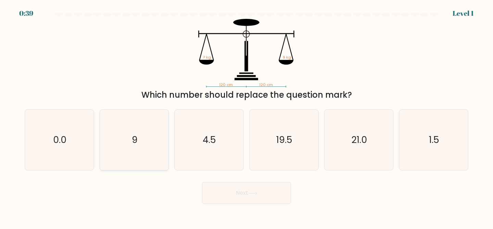
click at [121, 132] on icon "9" at bounding box center [134, 140] width 61 height 61
click at [246, 116] on input "b. 9" at bounding box center [246, 115] width 0 height 2
radio input "true"
click at [216, 189] on button "Next" at bounding box center [246, 193] width 89 height 22
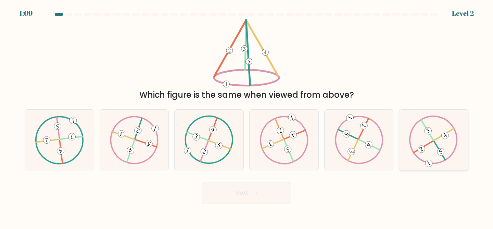
click at [436, 151] on icon at bounding box center [433, 139] width 49 height 48
click at [247, 116] on input "f." at bounding box center [246, 115] width 0 height 2
radio input "true"
click at [283, 188] on button "Next" at bounding box center [246, 193] width 89 height 22
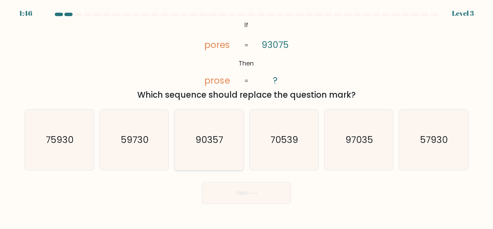
click at [218, 123] on icon "90357" at bounding box center [209, 140] width 61 height 61
click at [246, 116] on input "c. 90357" at bounding box center [246, 115] width 0 height 2
radio input "true"
click at [238, 200] on button "Next" at bounding box center [246, 193] width 89 height 22
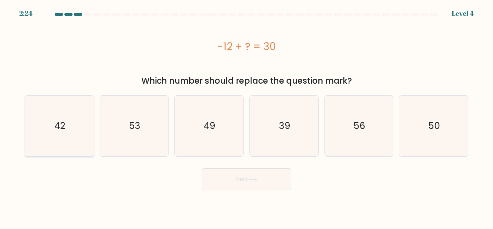
click at [75, 124] on icon "42" at bounding box center [59, 126] width 61 height 61
click at [246, 116] on input "a. 42" at bounding box center [246, 115] width 0 height 2
radio input "true"
click at [243, 182] on button "Next" at bounding box center [246, 179] width 89 height 22
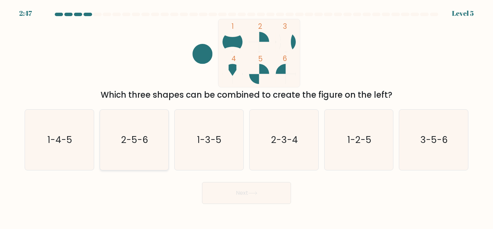
click at [124, 149] on icon "2-5-6" at bounding box center [134, 140] width 61 height 61
click at [246, 116] on input "b. 2-5-6" at bounding box center [246, 115] width 0 height 2
radio input "true"
click at [260, 188] on button "Next" at bounding box center [246, 193] width 89 height 22
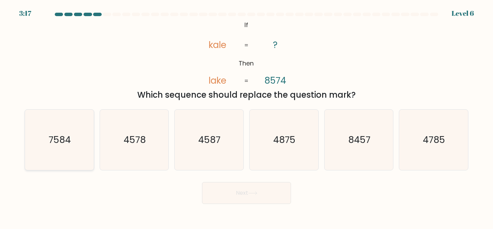
click at [57, 129] on icon "7584" at bounding box center [59, 140] width 61 height 61
click at [246, 116] on input "a. 7584" at bounding box center [246, 115] width 0 height 2
radio input "true"
click at [260, 187] on button "Next" at bounding box center [246, 193] width 89 height 22
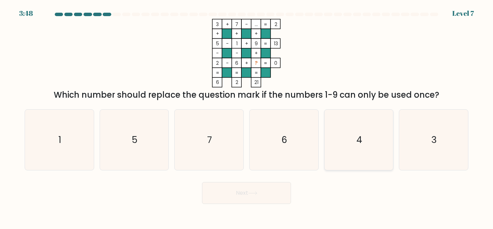
click at [367, 133] on icon "4" at bounding box center [359, 140] width 61 height 61
click at [247, 116] on input "e. 4" at bounding box center [246, 115] width 0 height 2
radio input "true"
click at [256, 193] on icon at bounding box center [252, 193] width 9 height 4
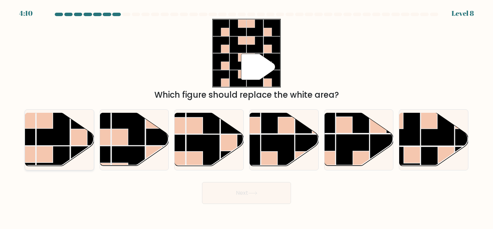
click at [49, 138] on rect at bounding box center [53, 129] width 34 height 34
click at [246, 116] on input "a." at bounding box center [246, 115] width 0 height 2
radio input "true"
click at [256, 193] on icon at bounding box center [252, 193] width 9 height 4
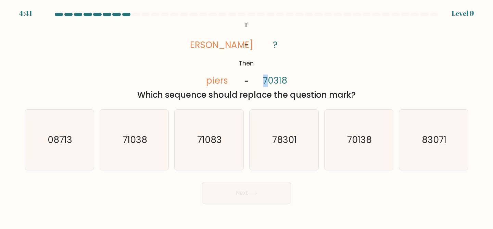
click at [264, 80] on tspan "70318" at bounding box center [275, 81] width 24 height 12
click at [152, 140] on icon "71038" at bounding box center [134, 140] width 61 height 61
click at [246, 116] on input "b. 71038" at bounding box center [246, 115] width 0 height 2
radio input "true"
click at [241, 194] on button "Next" at bounding box center [246, 193] width 89 height 22
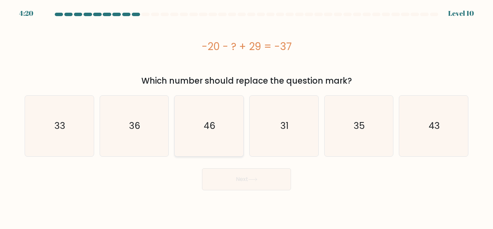
click at [212, 128] on text "46" at bounding box center [210, 125] width 12 height 13
click at [246, 116] on input "c. 46" at bounding box center [246, 115] width 0 height 2
radio input "true"
click at [243, 184] on button "Next" at bounding box center [246, 179] width 89 height 22
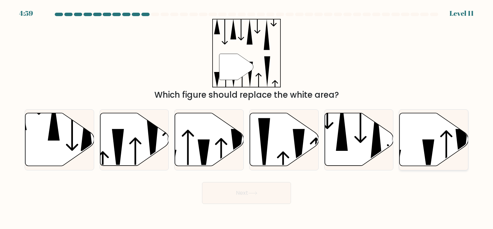
click at [424, 153] on icon at bounding box center [434, 139] width 69 height 53
click at [247, 116] on input "f." at bounding box center [246, 115] width 0 height 2
radio input "true"
click at [240, 191] on button "Next" at bounding box center [246, 193] width 89 height 22
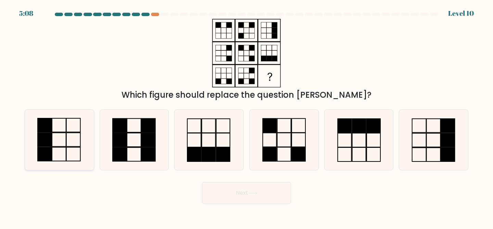
click at [52, 133] on rect at bounding box center [59, 139] width 14 height 14
click at [246, 116] on input "a." at bounding box center [246, 115] width 0 height 2
radio input "true"
click at [248, 199] on button "Next" at bounding box center [246, 193] width 89 height 22
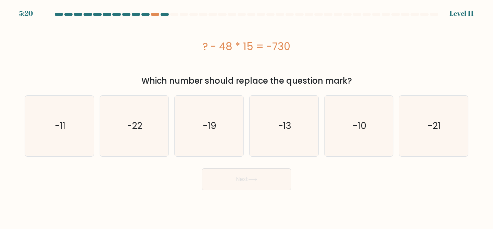
drag, startPoint x: 291, startPoint y: 48, endPoint x: 202, endPoint y: 47, distance: 88.7
click at [202, 47] on div "? - 48 * 15 = -730" at bounding box center [247, 46] width 444 height 15
copy div "? - 48 * 15 = -730"
click at [363, 116] on icon "-10" at bounding box center [359, 126] width 61 height 61
click at [247, 116] on input "e. -10" at bounding box center [246, 115] width 0 height 2
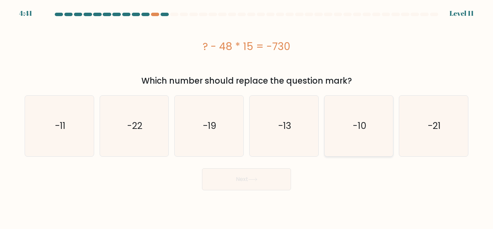
radio input "true"
click at [219, 181] on button "Next" at bounding box center [246, 179] width 89 height 22
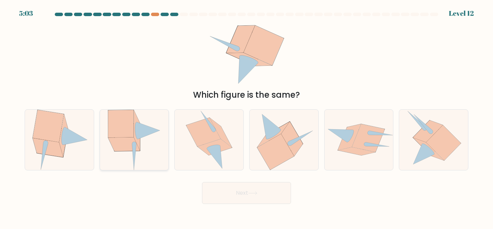
click at [150, 128] on icon at bounding box center [148, 130] width 23 height 17
click at [246, 116] on input "b." at bounding box center [246, 115] width 0 height 2
radio input "true"
click at [261, 188] on button "Next" at bounding box center [246, 193] width 89 height 22
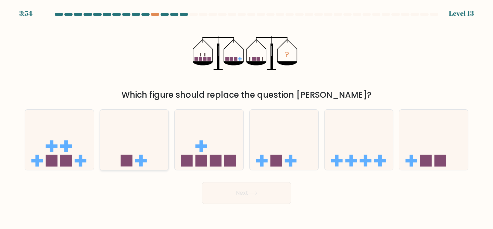
click at [136, 149] on icon at bounding box center [134, 139] width 69 height 57
click at [246, 116] on input "b." at bounding box center [246, 115] width 0 height 2
radio input "true"
click at [239, 196] on button "Next" at bounding box center [246, 193] width 89 height 22
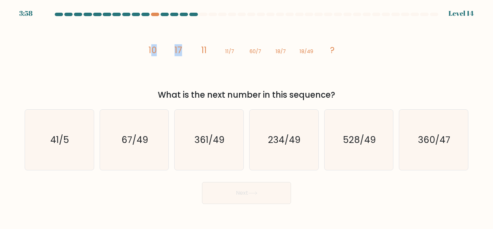
drag, startPoint x: 153, startPoint y: 52, endPoint x: 180, endPoint y: 51, distance: 27.4
click at [180, 51] on g "10 17 11 11/7 60/7 18/7 18/49 ?" at bounding box center [242, 50] width 186 height 12
click at [181, 68] on icon "image/svg+xml 10 17 11 11/7 60/7 18/7 18/49 ?" at bounding box center [246, 53] width 205 height 68
drag, startPoint x: 184, startPoint y: 47, endPoint x: 146, endPoint y: 51, distance: 38.8
click at [146, 51] on icon "image/svg+xml 10 17 11 11/7 60/7 18/7 18/49 ?" at bounding box center [246, 53] width 205 height 68
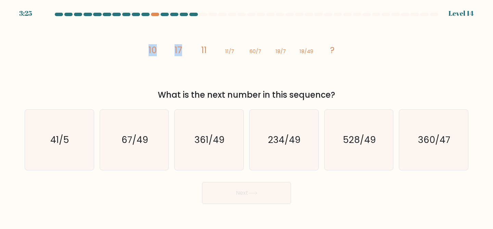
click at [177, 50] on tspan "17" at bounding box center [179, 50] width 8 height 12
drag, startPoint x: 203, startPoint y: 53, endPoint x: 194, endPoint y: 55, distance: 9.3
click at [194, 55] on icon "image/svg+xml 10 17 11 11/7 60/7 18/7 18/49 ?" at bounding box center [246, 53] width 205 height 68
click at [158, 117] on icon "67/49" at bounding box center [134, 140] width 61 height 61
click at [246, 116] on input "b. 67/49" at bounding box center [246, 115] width 0 height 2
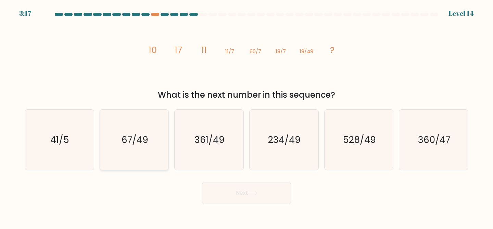
radio input "true"
click at [251, 198] on button "Next" at bounding box center [246, 193] width 89 height 22
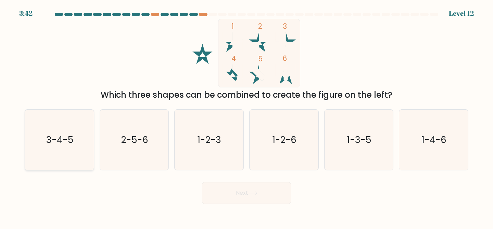
click at [54, 157] on icon "3-4-5" at bounding box center [59, 140] width 61 height 61
click at [246, 116] on input "a. 3-4-5" at bounding box center [246, 115] width 0 height 2
radio input "true"
click at [262, 190] on button "Next" at bounding box center [246, 193] width 89 height 22
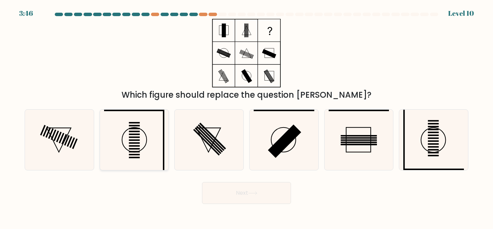
click at [142, 148] on icon at bounding box center [134, 140] width 61 height 61
click at [246, 116] on input "b." at bounding box center [246, 115] width 0 height 2
radio input "true"
click at [315, 35] on div "Which figure should replace the question mark?" at bounding box center [247, 60] width 452 height 82
click at [279, 132] on icon at bounding box center [284, 140] width 61 height 61
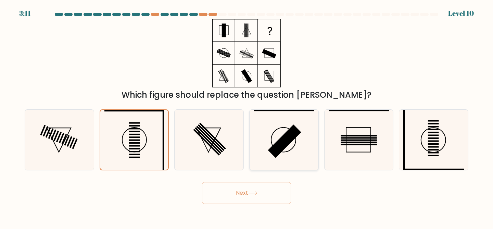
click at [247, 116] on input "d." at bounding box center [246, 115] width 0 height 2
radio input "true"
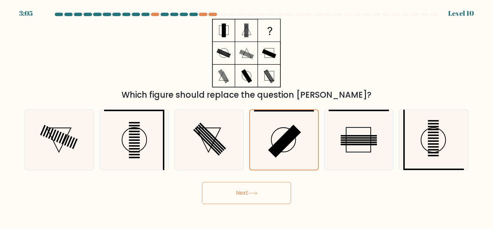
click at [240, 195] on button "Next" at bounding box center [246, 193] width 89 height 22
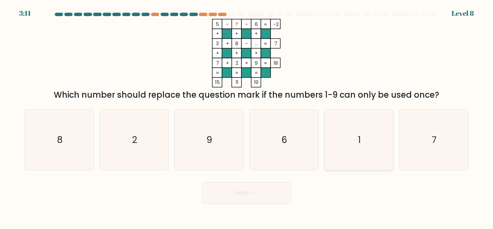
click at [348, 131] on icon "1" at bounding box center [359, 140] width 61 height 61
click at [247, 116] on input "e. 1" at bounding box center [246, 115] width 0 height 2
radio input "true"
click at [262, 192] on button "Next" at bounding box center [246, 193] width 89 height 22
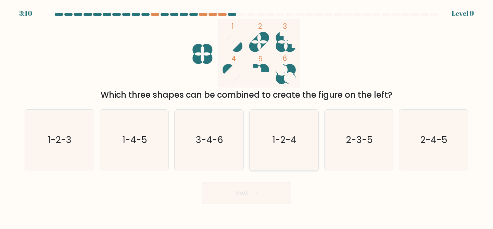
click at [274, 150] on icon "1-2-4" at bounding box center [284, 140] width 61 height 61
click at [247, 116] on input "d. 1-2-4" at bounding box center [246, 115] width 0 height 2
radio input "true"
click at [253, 193] on icon at bounding box center [252, 193] width 9 height 4
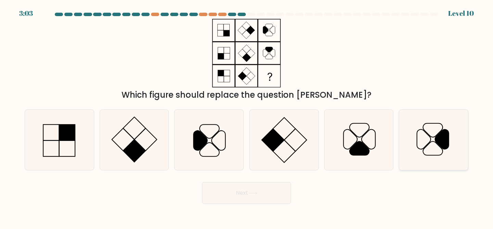
click at [417, 136] on icon at bounding box center [433, 140] width 61 height 61
click at [247, 116] on input "f." at bounding box center [246, 115] width 0 height 2
radio input "true"
click at [256, 201] on button "Next" at bounding box center [246, 193] width 89 height 22
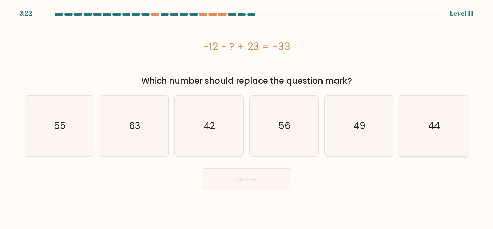
click at [429, 123] on text "44" at bounding box center [434, 125] width 12 height 13
click at [247, 116] on input "f. 44" at bounding box center [246, 115] width 0 height 2
radio input "true"
click at [262, 175] on button "Next" at bounding box center [246, 179] width 89 height 22
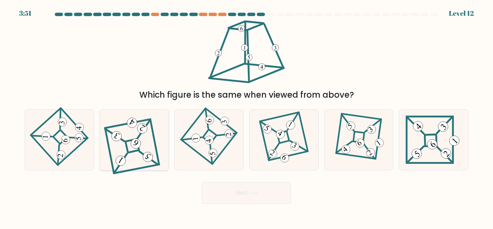
click at [132, 127] on 848 at bounding box center [132, 123] width 14 height 14
click at [246, 116] on input "b." at bounding box center [246, 115] width 0 height 2
radio input "true"
click at [281, 194] on button "Next" at bounding box center [246, 193] width 89 height 22
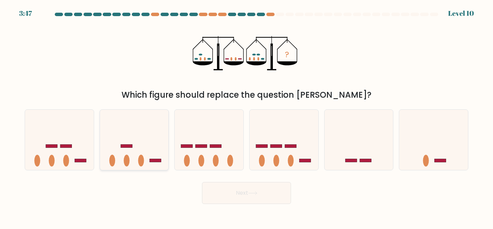
click at [138, 140] on icon at bounding box center [134, 139] width 69 height 57
click at [246, 116] on input "b." at bounding box center [246, 115] width 0 height 2
radio input "true"
click at [232, 191] on button "Next" at bounding box center [246, 193] width 89 height 22
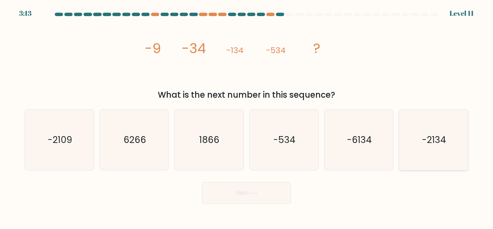
click at [421, 131] on icon "-2134" at bounding box center [433, 140] width 61 height 61
click at [247, 116] on input "f. -2134" at bounding box center [246, 115] width 0 height 2
radio input "true"
click at [261, 189] on button "Next" at bounding box center [246, 193] width 89 height 22
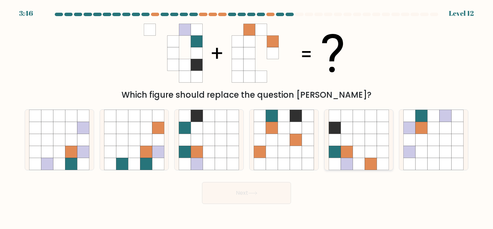
click at [353, 149] on icon at bounding box center [359, 152] width 12 height 12
click at [247, 116] on input "e." at bounding box center [246, 115] width 0 height 2
radio input "true"
click at [257, 194] on icon at bounding box center [252, 193] width 9 height 4
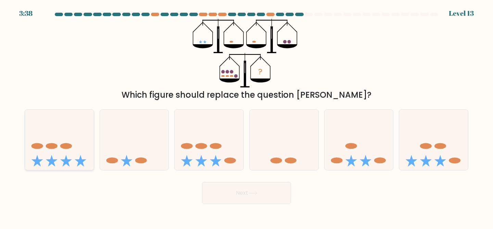
click at [69, 126] on icon at bounding box center [59, 139] width 69 height 57
click at [246, 116] on input "a." at bounding box center [246, 115] width 0 height 2
radio input "true"
click at [251, 194] on icon at bounding box center [252, 193] width 9 height 4
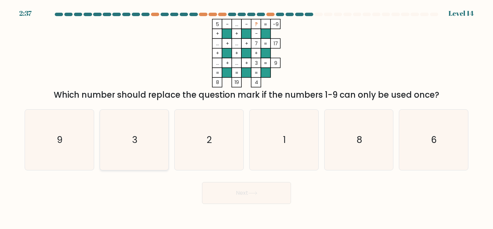
click at [133, 140] on text "3" at bounding box center [134, 139] width 5 height 13
click at [246, 116] on input "b. 3" at bounding box center [246, 115] width 0 height 2
radio input "true"
click at [255, 195] on button "Next" at bounding box center [246, 193] width 89 height 22
click at [259, 190] on button "Next" at bounding box center [246, 193] width 89 height 22
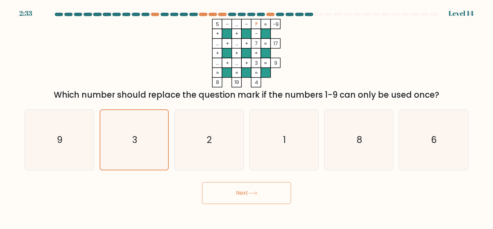
click at [244, 188] on button "Next" at bounding box center [246, 193] width 89 height 22
click at [159, 134] on icon "3" at bounding box center [134, 140] width 61 height 61
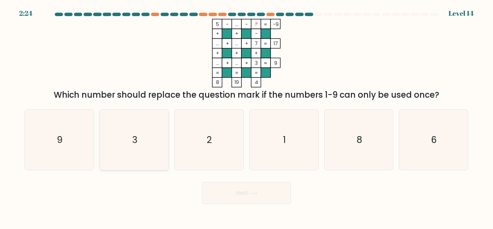
click at [246, 116] on input "b. 3" at bounding box center [246, 115] width 0 height 2
radio input "true"
click at [230, 192] on button "Next" at bounding box center [246, 193] width 89 height 22
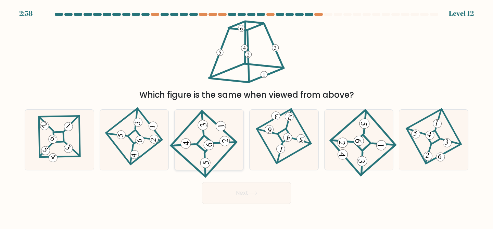
click at [211, 146] on icon at bounding box center [209, 144] width 8 height 8
click at [246, 116] on input "c." at bounding box center [246, 115] width 0 height 2
radio input "true"
click at [367, 129] on icon at bounding box center [359, 139] width 54 height 48
click at [247, 116] on input "e." at bounding box center [246, 115] width 0 height 2
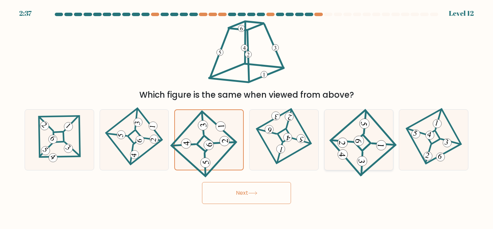
radio input "true"
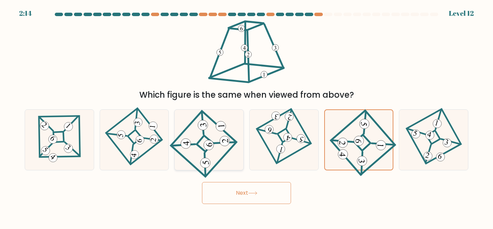
click at [211, 123] on icon at bounding box center [209, 139] width 56 height 48
click at [246, 116] on input "c." at bounding box center [246, 115] width 0 height 2
radio input "true"
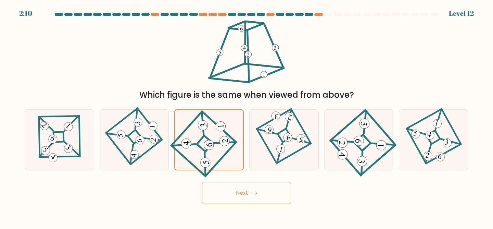
click at [226, 195] on button "Next" at bounding box center [246, 193] width 89 height 22
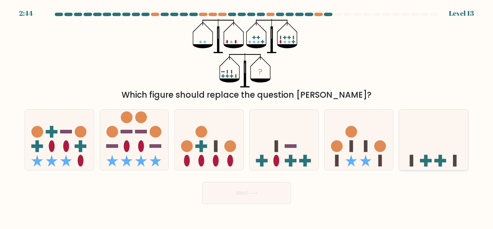
click at [424, 150] on icon at bounding box center [433, 139] width 69 height 57
click at [247, 116] on input "f." at bounding box center [246, 115] width 0 height 2
radio input "true"
click at [277, 200] on button "Next" at bounding box center [246, 193] width 89 height 22
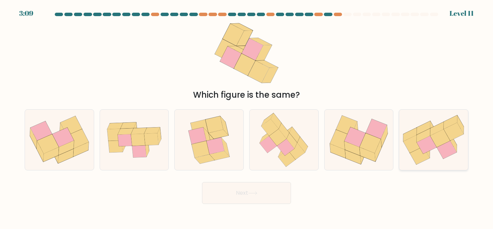
click at [423, 136] on icon at bounding box center [423, 135] width 13 height 14
click at [247, 116] on input "f." at bounding box center [246, 115] width 0 height 2
radio input "true"
click at [139, 149] on icon at bounding box center [139, 151] width 14 height 12
click at [246, 116] on input "b." at bounding box center [246, 115] width 0 height 2
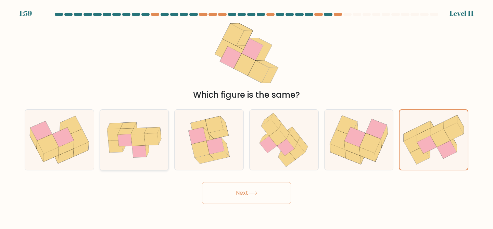
radio input "true"
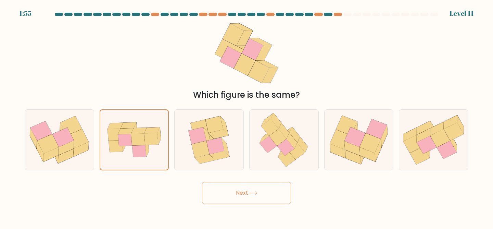
click at [269, 190] on button "Next" at bounding box center [246, 193] width 89 height 22
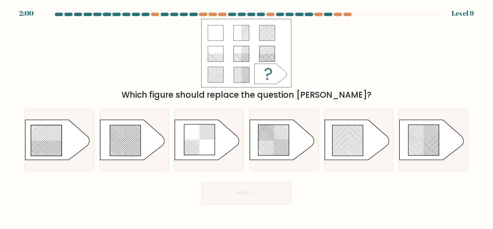
click at [332, 27] on div "Which figure should replace the question mark?" at bounding box center [247, 60] width 452 height 82
click at [136, 128] on rect at bounding box center [115, 148] width 271 height 271
click at [246, 116] on input "b." at bounding box center [246, 115] width 0 height 2
radio input "true"
click at [214, 188] on button "Next" at bounding box center [246, 193] width 89 height 22
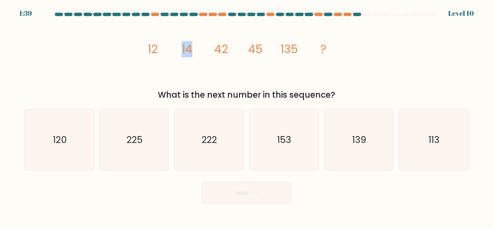
drag, startPoint x: 192, startPoint y: 46, endPoint x: 181, endPoint y: 49, distance: 12.0
click at [181, 49] on icon "image/svg+xml 12 14 42 45 135 ?" at bounding box center [246, 53] width 205 height 68
drag, startPoint x: 253, startPoint y: 48, endPoint x: 293, endPoint y: 51, distance: 40.2
click at [293, 51] on g "12 14 42 45 135 ?" at bounding box center [237, 49] width 179 height 16
click at [265, 73] on icon "image/svg+xml 12 14 42 45 135 ?" at bounding box center [246, 53] width 205 height 68
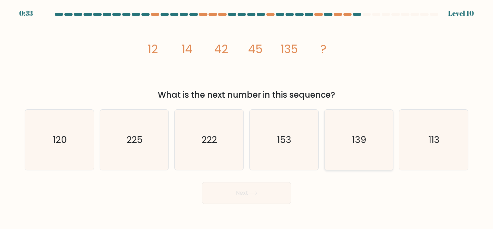
click at [349, 143] on icon "139" at bounding box center [359, 140] width 61 height 61
click at [247, 116] on input "e. 139" at bounding box center [246, 115] width 0 height 2
radio input "true"
click at [245, 190] on button "Next" at bounding box center [246, 193] width 89 height 22
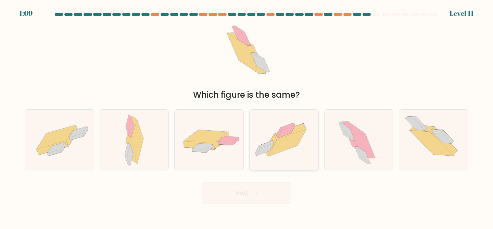
click at [264, 143] on icon at bounding box center [284, 139] width 69 height 51
click at [247, 116] on input "d." at bounding box center [246, 115] width 0 height 2
radio input "true"
click at [239, 192] on button "Next" at bounding box center [246, 193] width 89 height 22
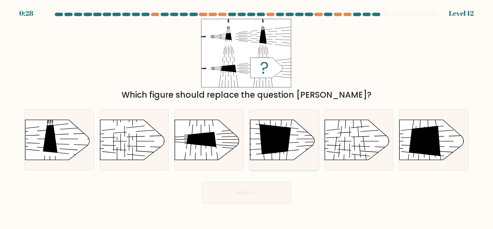
click at [307, 137] on rect at bounding box center [309, 169] width 178 height 135
click at [247, 116] on input "d." at bounding box center [246, 115] width 0 height 2
radio input "true"
click at [428, 137] on icon at bounding box center [425, 141] width 32 height 30
click at [247, 116] on input "f." at bounding box center [246, 115] width 0 height 2
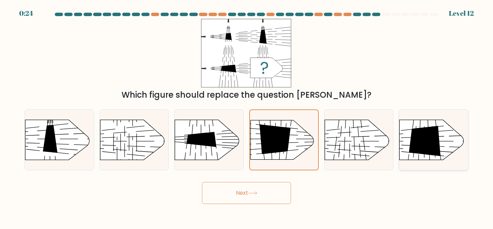
radio input "true"
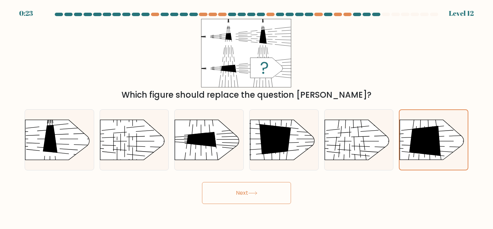
click at [273, 192] on button "Next" at bounding box center [246, 193] width 89 height 22
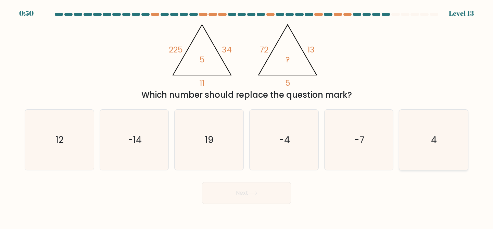
click at [427, 115] on icon "4" at bounding box center [433, 140] width 61 height 61
click at [247, 115] on input "f. 4" at bounding box center [246, 115] width 0 height 2
radio input "true"
click at [266, 194] on button "Next" at bounding box center [246, 193] width 89 height 22
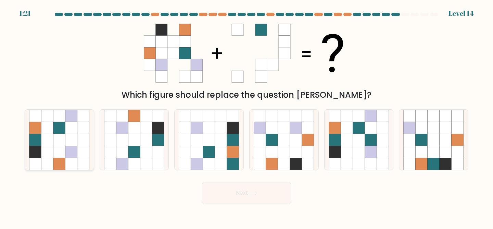
click at [50, 137] on icon at bounding box center [47, 140] width 12 height 12
click at [246, 116] on input "a." at bounding box center [246, 115] width 0 height 2
radio input "true"
click at [222, 186] on button "Next" at bounding box center [246, 193] width 89 height 22
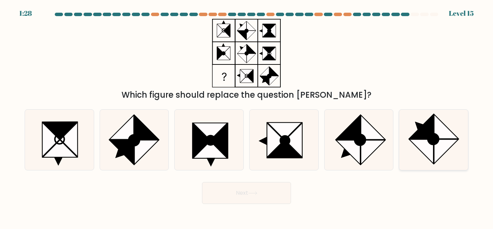
click at [419, 129] on icon at bounding box center [419, 126] width 9 height 9
click at [247, 116] on input "f." at bounding box center [246, 115] width 0 height 2
radio input "true"
click at [264, 199] on button "Next" at bounding box center [246, 193] width 89 height 22
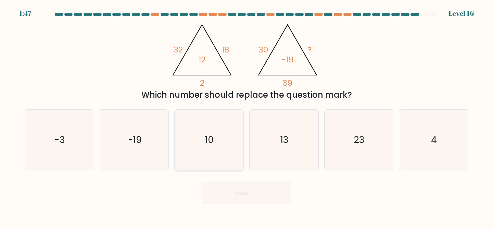
click at [198, 154] on icon "10" at bounding box center [209, 140] width 61 height 61
click at [246, 116] on input "c. 10" at bounding box center [246, 115] width 0 height 2
radio input "true"
click at [227, 195] on button "Next" at bounding box center [246, 193] width 89 height 22
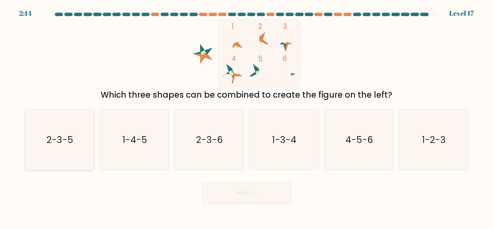
click at [61, 154] on icon "2-3-5" at bounding box center [59, 140] width 61 height 61
click at [246, 116] on input "a. 2-3-5" at bounding box center [246, 115] width 0 height 2
radio input "true"
click at [217, 195] on button "Next" at bounding box center [246, 193] width 89 height 22
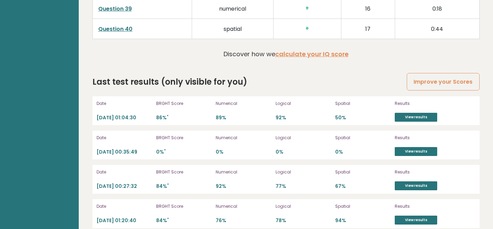
scroll to position [1867, 0]
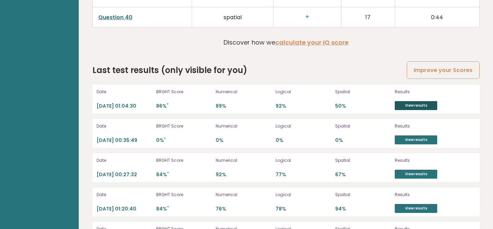
click at [412, 108] on link "View results" at bounding box center [416, 105] width 42 height 9
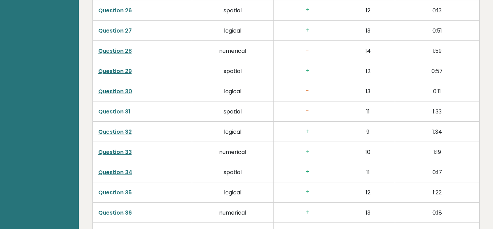
scroll to position [1565, 0]
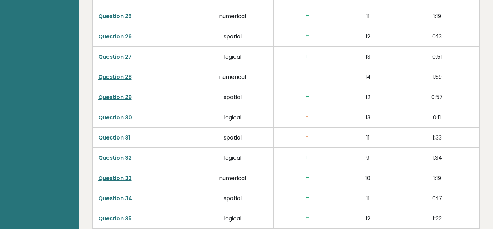
click at [117, 137] on link "Question 31" at bounding box center [114, 138] width 32 height 8
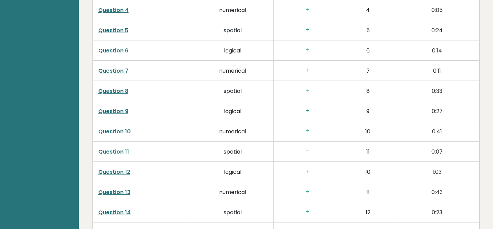
scroll to position [1152, 0]
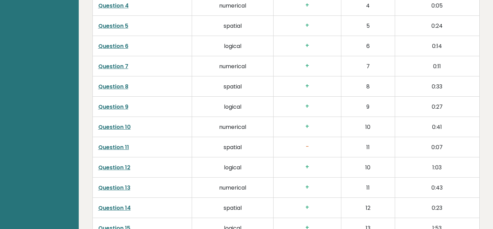
click at [116, 150] on link "Question 11" at bounding box center [113, 147] width 31 height 8
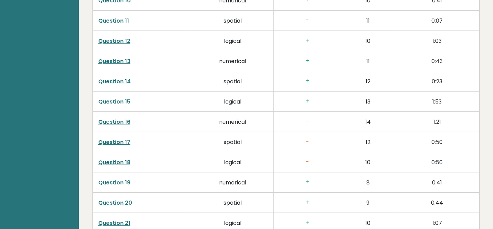
scroll to position [1285, 0]
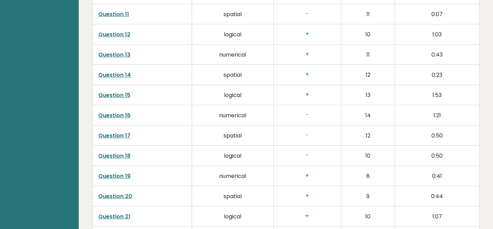
click at [108, 115] on link "Question 16" at bounding box center [114, 115] width 32 height 8
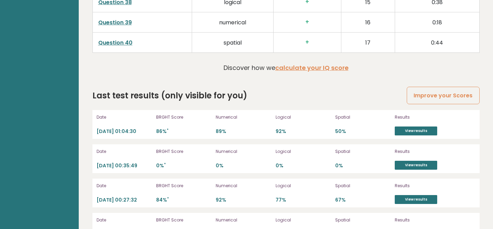
scroll to position [1844, 0]
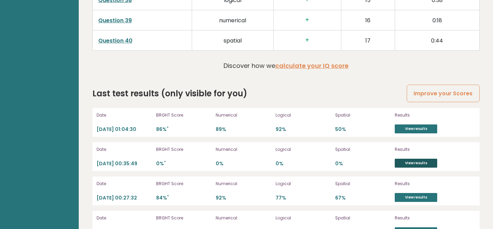
click at [416, 165] on link "View results" at bounding box center [416, 163] width 42 height 9
click at [428, 128] on link "View results" at bounding box center [416, 128] width 42 height 9
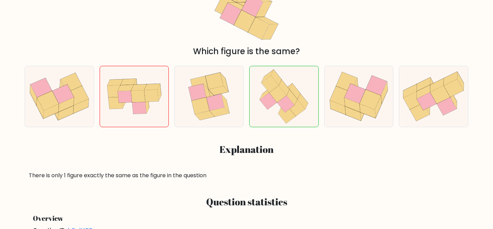
scroll to position [109, 0]
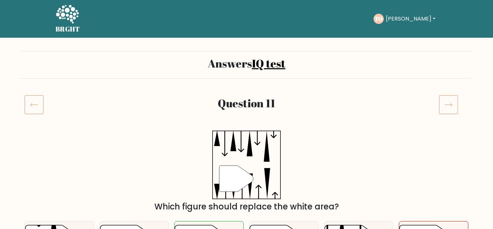
scroll to position [137, 0]
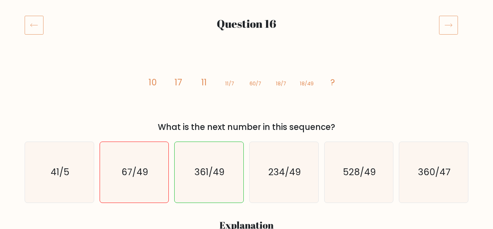
scroll to position [256, 0]
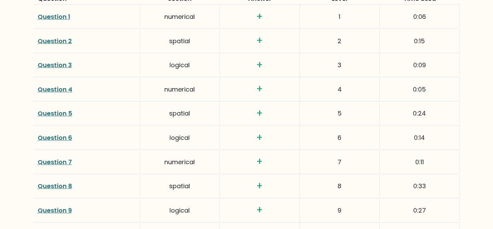
scroll to position [945, 0]
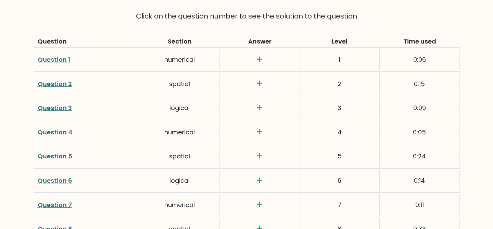
drag, startPoint x: 412, startPoint y: 58, endPoint x: 443, endPoint y: 183, distance: 128.8
click at [443, 183] on div "0:14" at bounding box center [420, 180] width 80 height 22
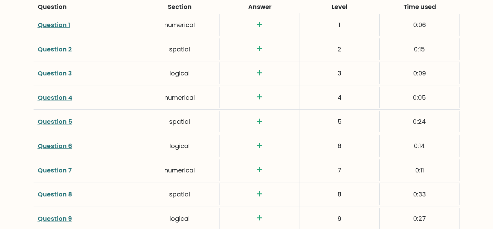
scroll to position [980, 0]
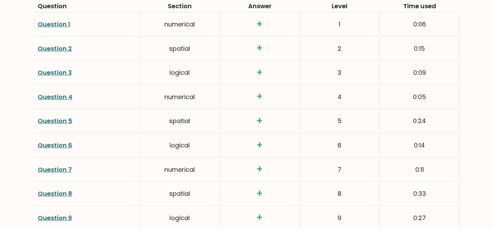
drag, startPoint x: 422, startPoint y: 192, endPoint x: 416, endPoint y: 178, distance: 14.9
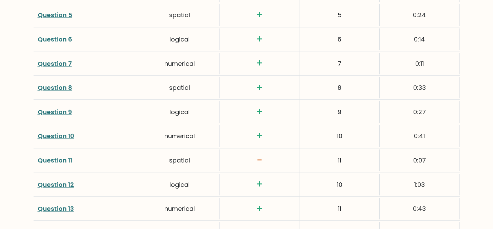
scroll to position [1087, 0]
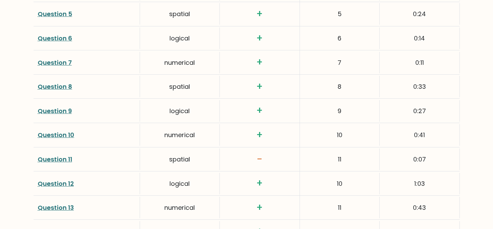
drag, startPoint x: 422, startPoint y: 135, endPoint x: 420, endPoint y: 129, distance: 6.4
click at [420, 129] on div "0:41" at bounding box center [420, 135] width 80 height 22
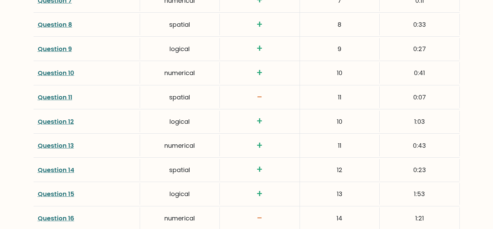
scroll to position [1155, 0]
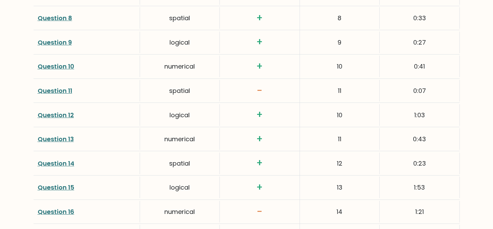
drag, startPoint x: 424, startPoint y: 118, endPoint x: 416, endPoint y: 89, distance: 30.1
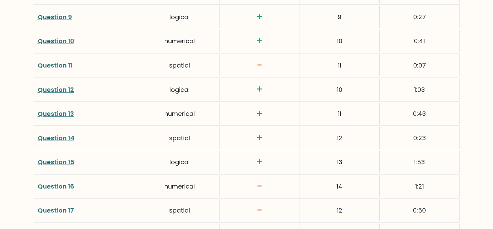
scroll to position [1183, 0]
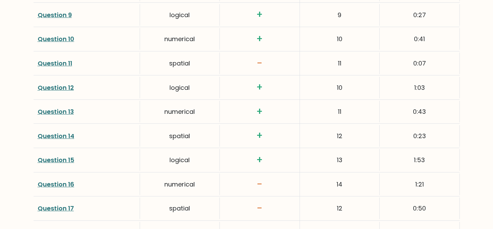
drag, startPoint x: 427, startPoint y: 134, endPoint x: 414, endPoint y: 102, distance: 34.1
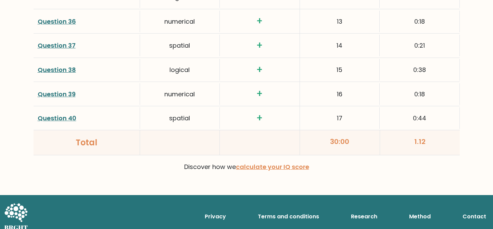
scroll to position [1829, 0]
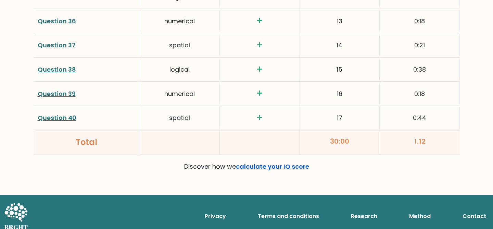
click at [300, 170] on link "calculate your IQ score" at bounding box center [272, 166] width 73 height 9
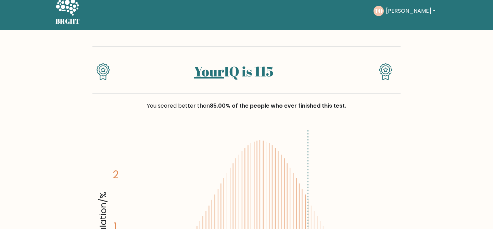
scroll to position [0, 0]
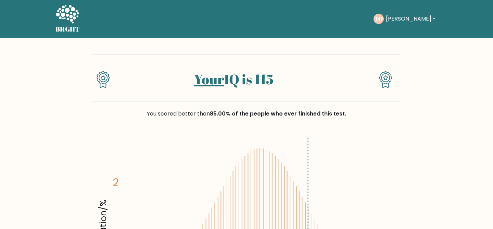
click at [215, 80] on link "Your" at bounding box center [209, 79] width 30 height 18
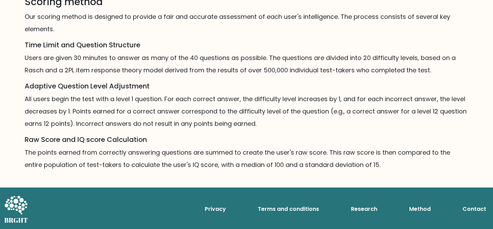
scroll to position [429, 0]
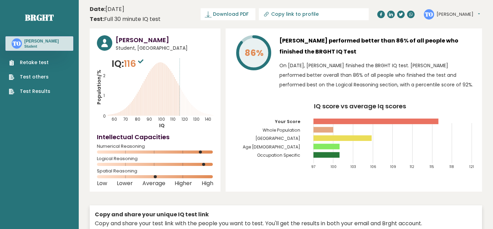
click at [255, 47] on tspan "86%" at bounding box center [254, 53] width 19 height 12
click at [132, 62] on span "116" at bounding box center [134, 63] width 21 height 13
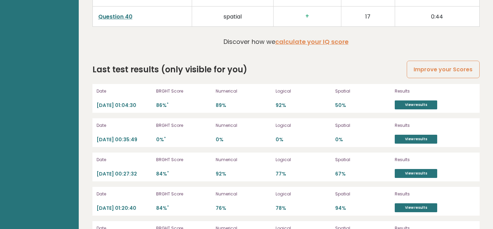
scroll to position [1835, 0]
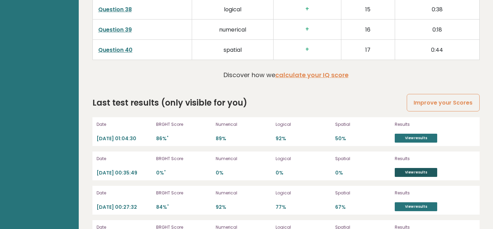
click at [419, 170] on link "View results" at bounding box center [416, 172] width 42 height 9
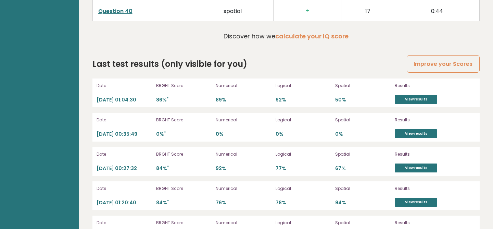
scroll to position [1921, 0]
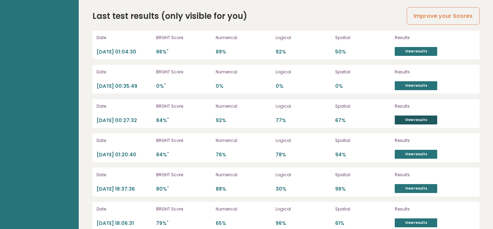
click at [410, 117] on link "View results" at bounding box center [416, 119] width 42 height 9
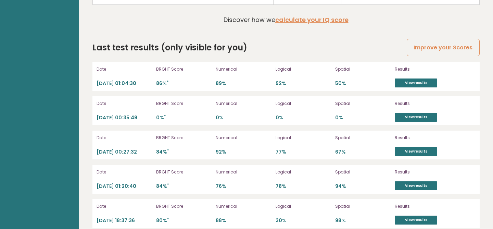
scroll to position [1877, 0]
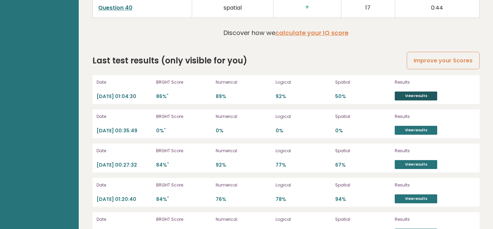
click at [405, 92] on link "View results" at bounding box center [416, 95] width 42 height 9
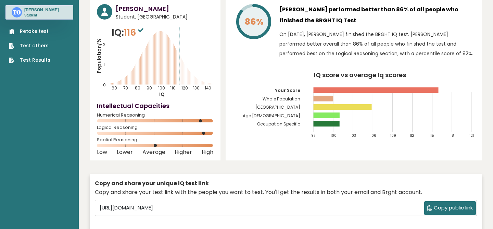
scroll to position [0, 0]
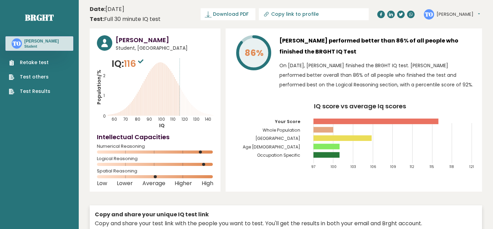
click at [46, 68] on ul "Retake test Test others Test Results" at bounding box center [29, 77] width 48 height 36
click at [41, 64] on link "Retake test" at bounding box center [29, 62] width 41 height 7
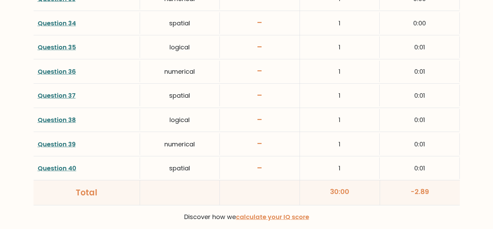
scroll to position [1778, 0]
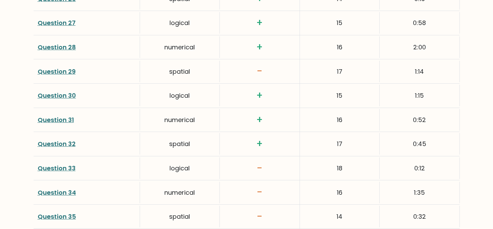
scroll to position [1836, 0]
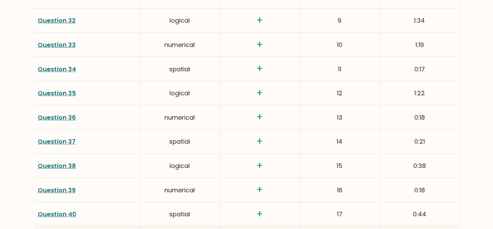
scroll to position [1836, 0]
